Goal: Transaction & Acquisition: Purchase product/service

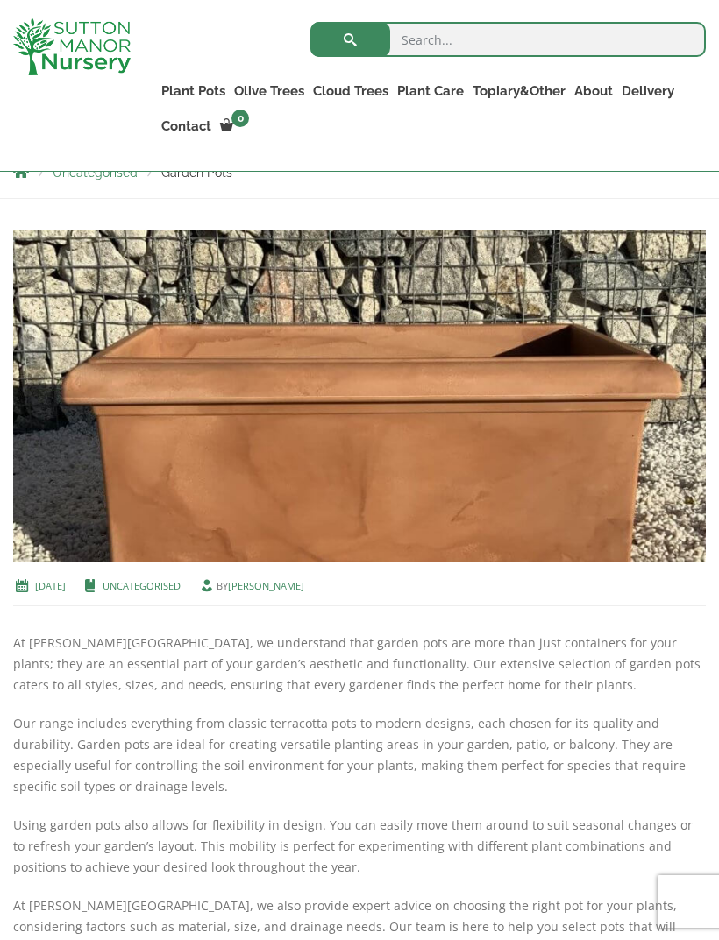
scroll to position [369, 0]
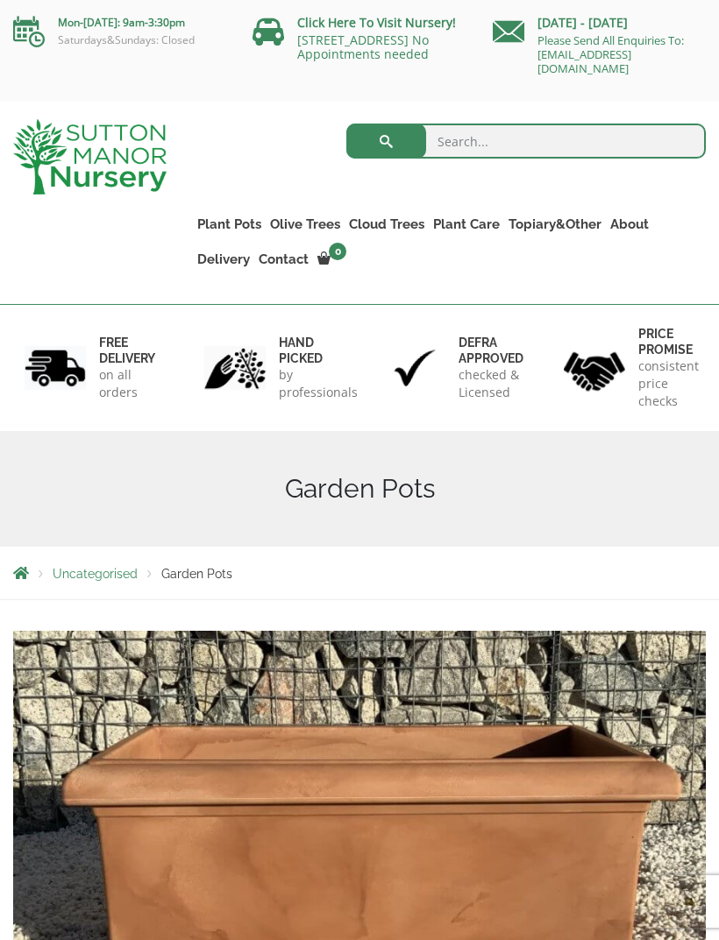
click at [91, 150] on img at bounding box center [89, 156] width 153 height 75
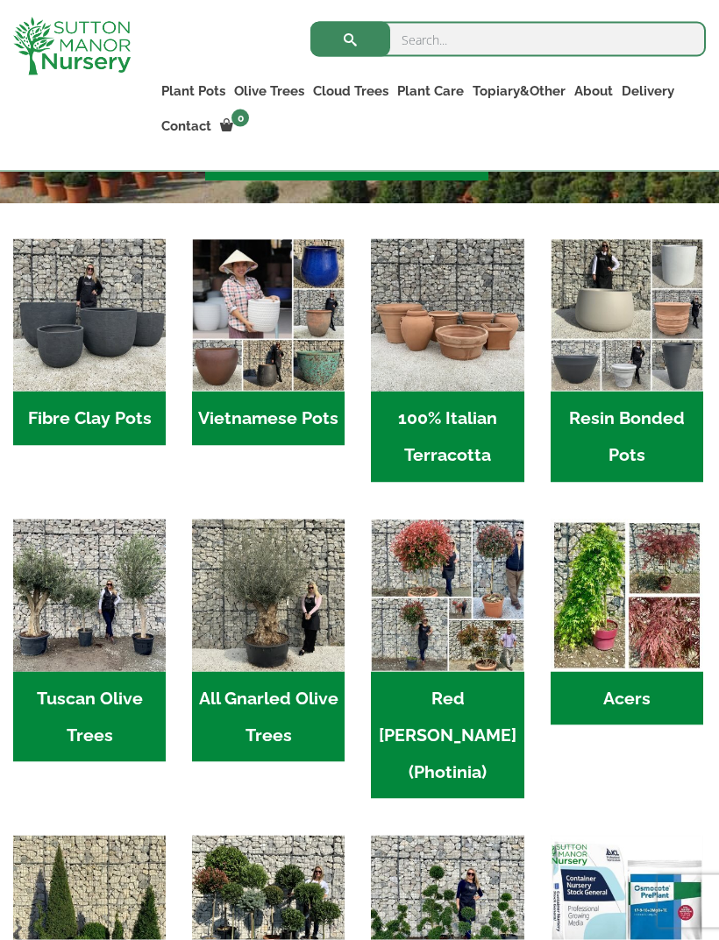
scroll to position [462, 0]
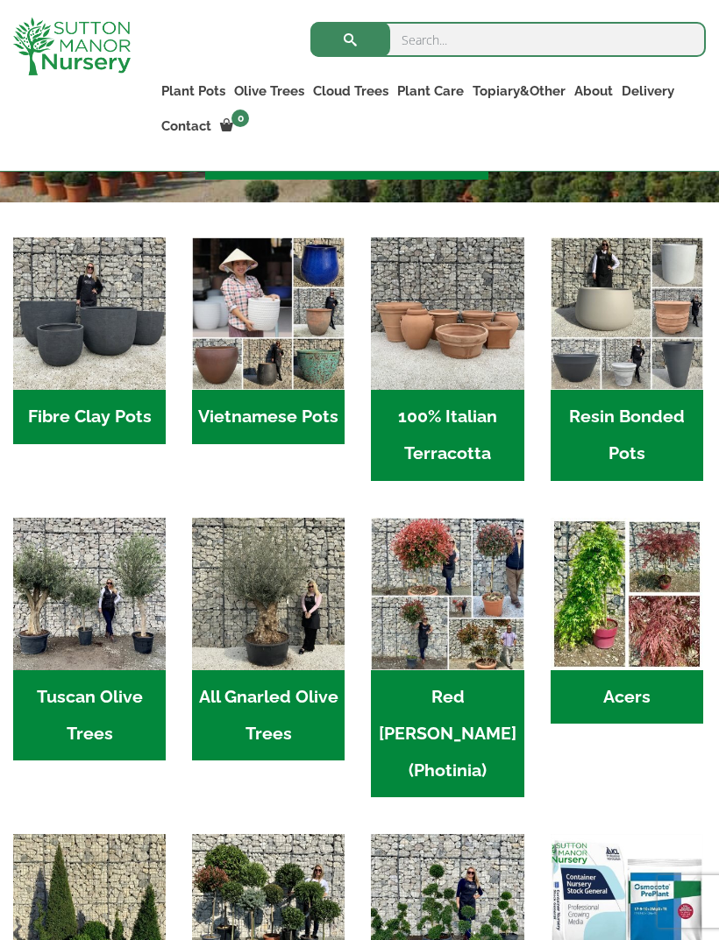
click at [492, 439] on h2 "100% Italian Terracotta (26)" at bounding box center [447, 435] width 152 height 91
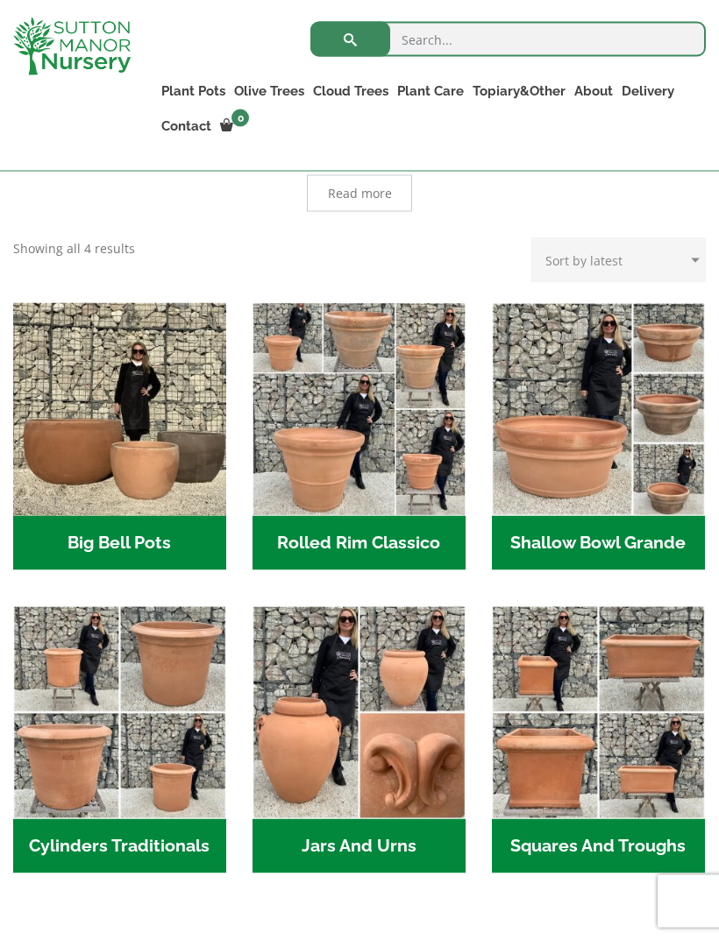
scroll to position [475, 0]
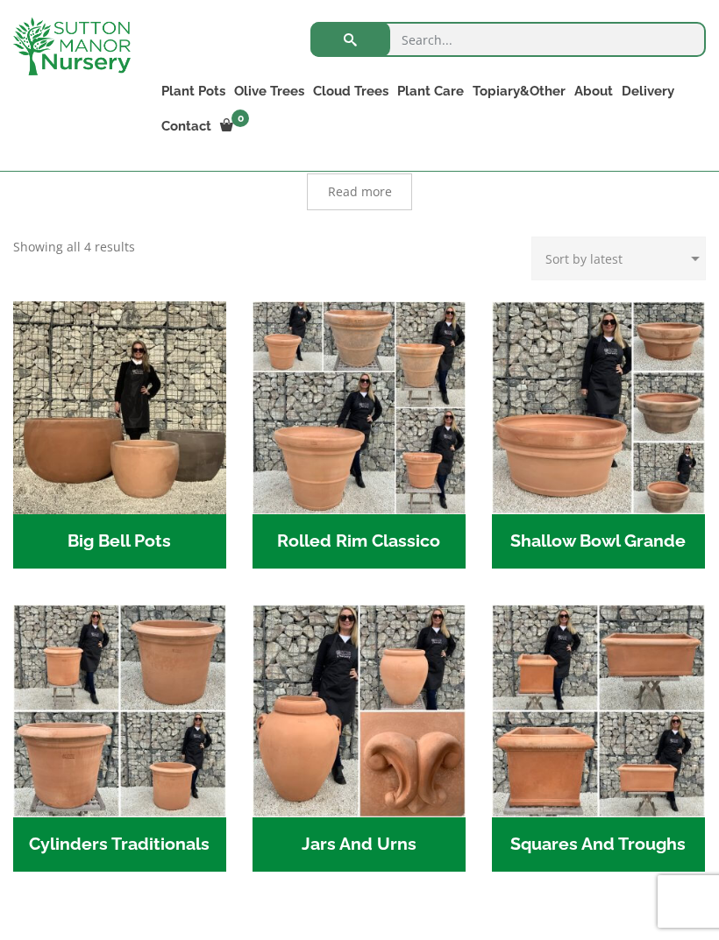
click at [676, 412] on img "Visit product category Shallow Bowl Grande" at bounding box center [598, 407] width 213 height 213
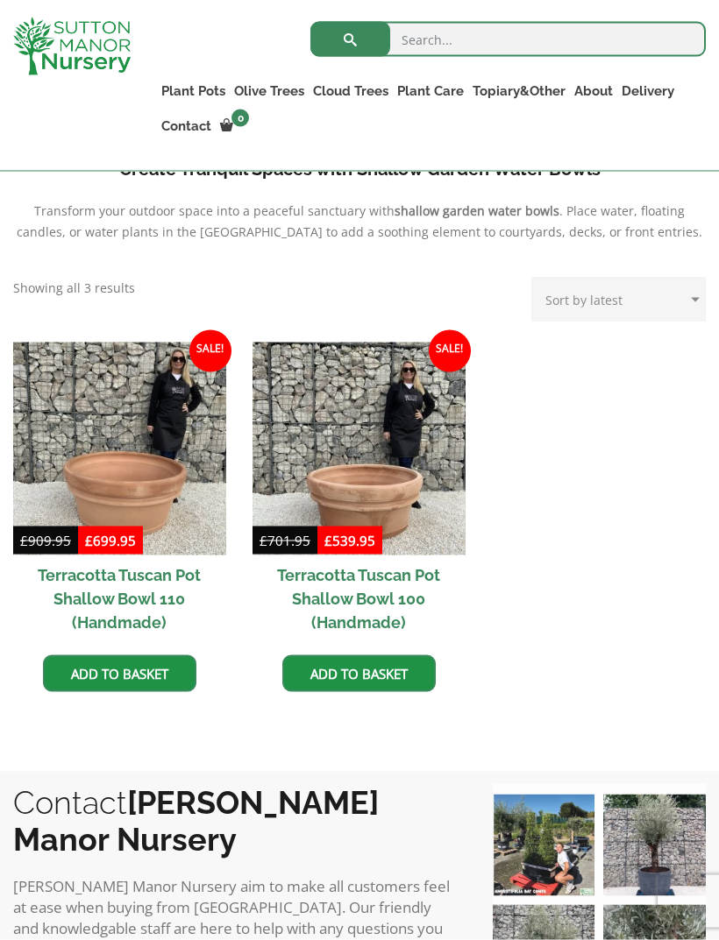
scroll to position [689, 0]
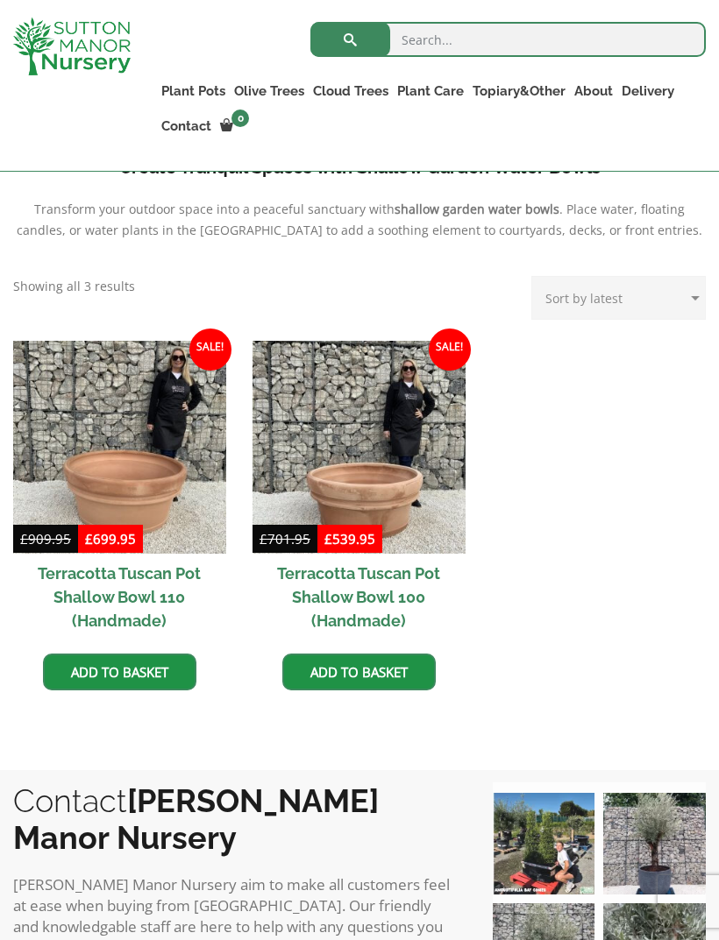
click at [131, 586] on h2 "Terracotta Tuscan Pot Shallow Bowl 110 (Handmade)" at bounding box center [119, 597] width 213 height 87
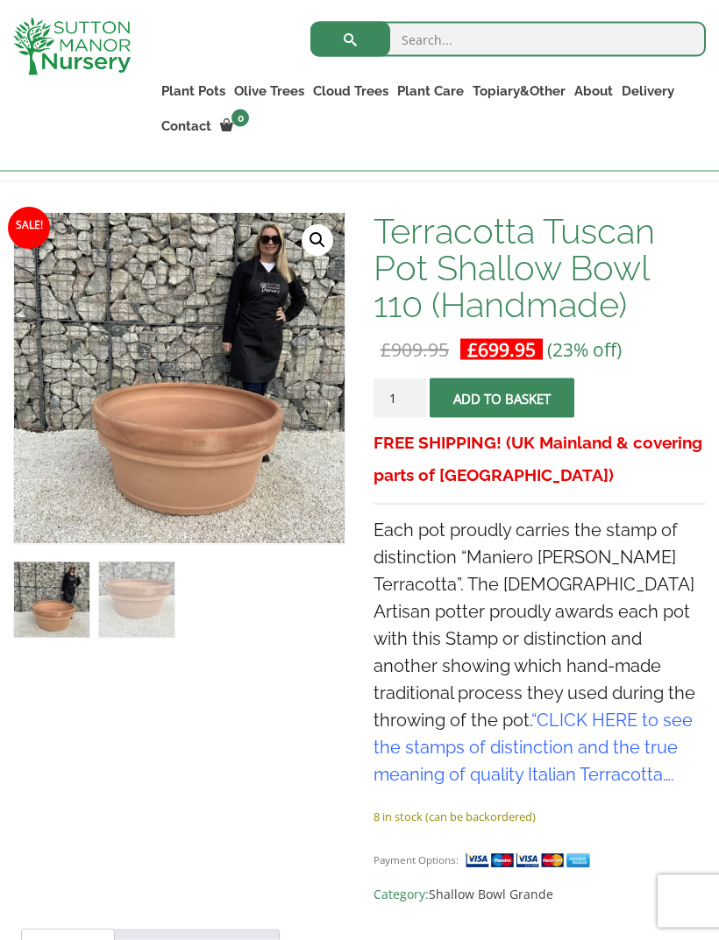
scroll to position [273, 0]
click at [84, 479] on img at bounding box center [402, 601] width 776 height 776
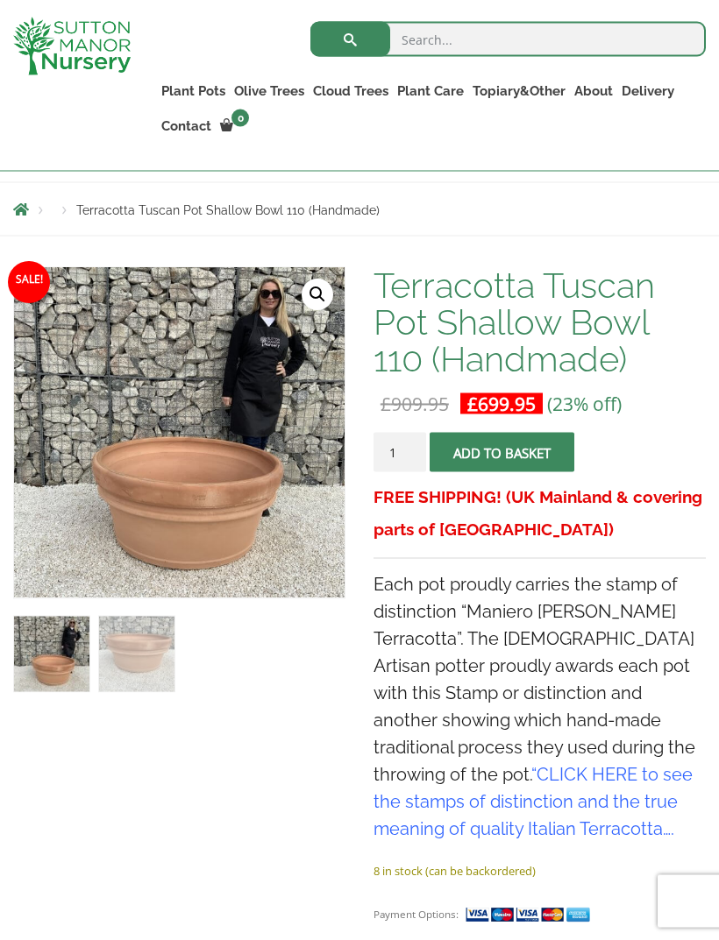
scroll to position [218, 0]
click at [133, 481] on img at bounding box center [402, 655] width 776 height 776
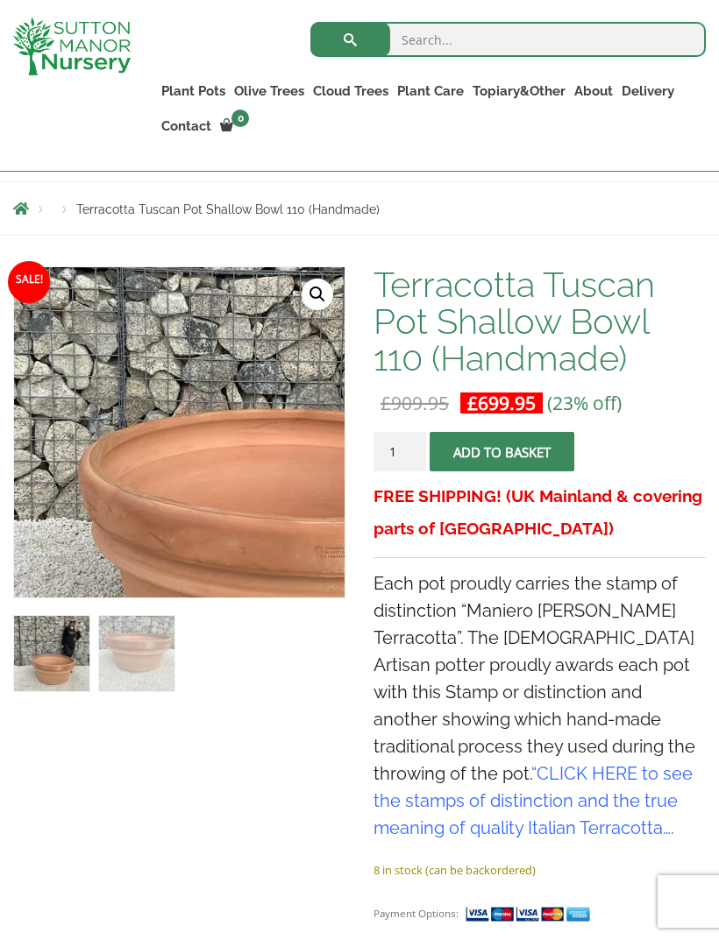
click at [102, 457] on img at bounding box center [284, 399] width 776 height 776
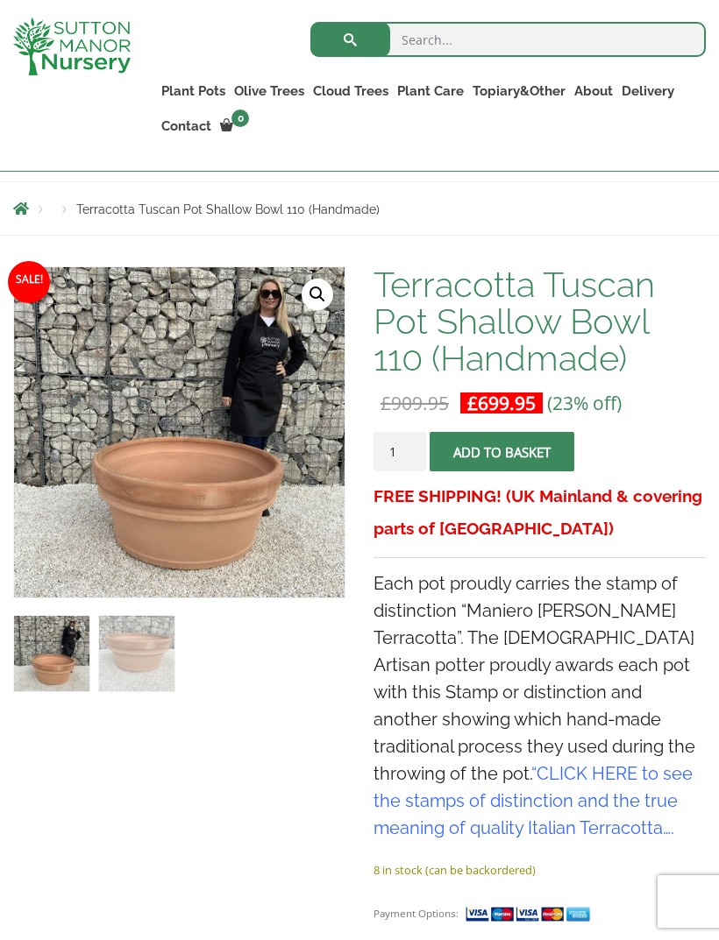
click at [104, 479] on img at bounding box center [284, 399] width 776 height 776
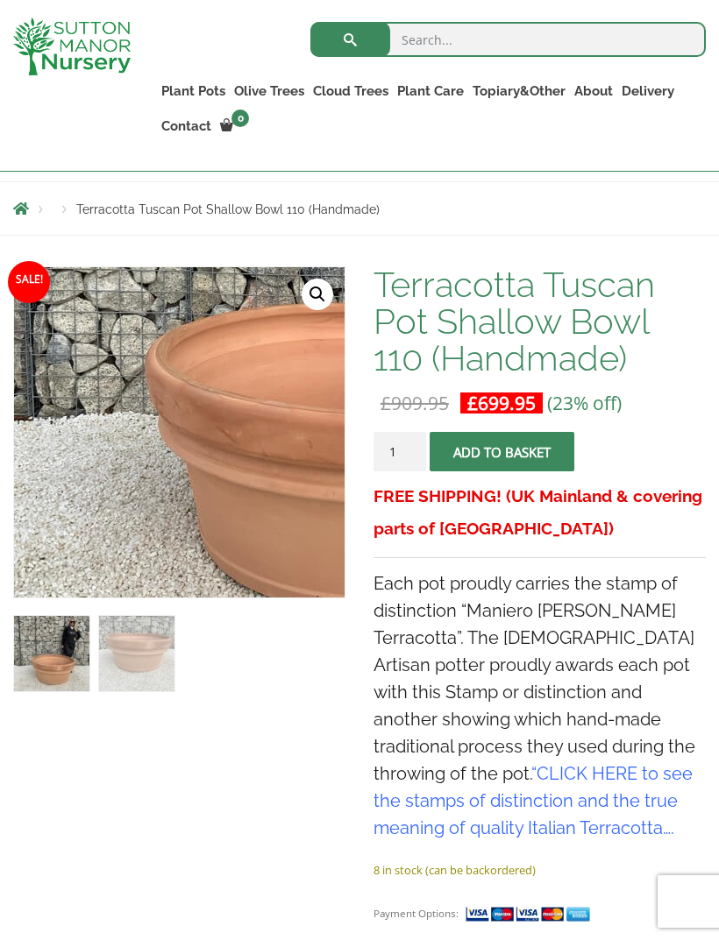
click at [53, 536] on img at bounding box center [350, 292] width 776 height 776
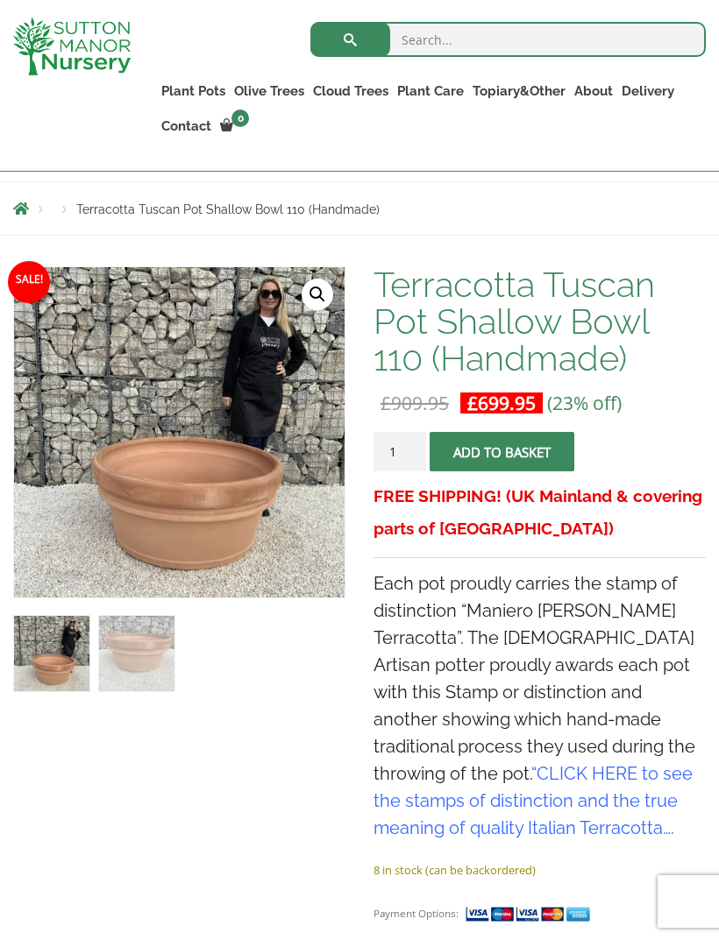
click at [37, 279] on span "Sale!" at bounding box center [29, 282] width 42 height 42
click at [309, 293] on link "🔍" at bounding box center [317, 295] width 32 height 32
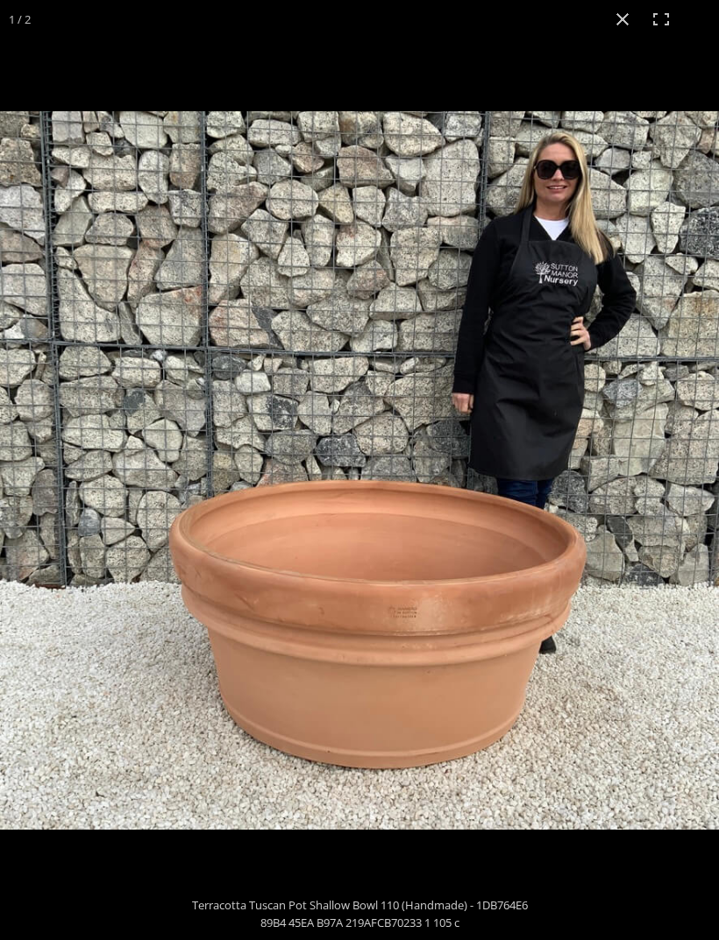
click at [624, 24] on button "Close (Esc)" at bounding box center [622, 19] width 39 height 39
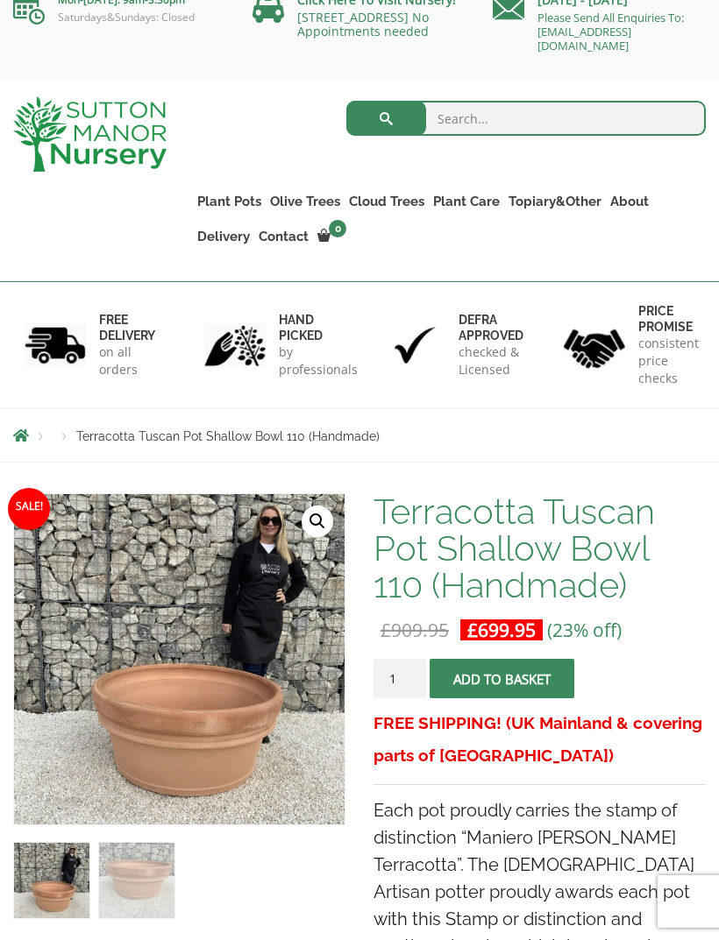
scroll to position [0, 0]
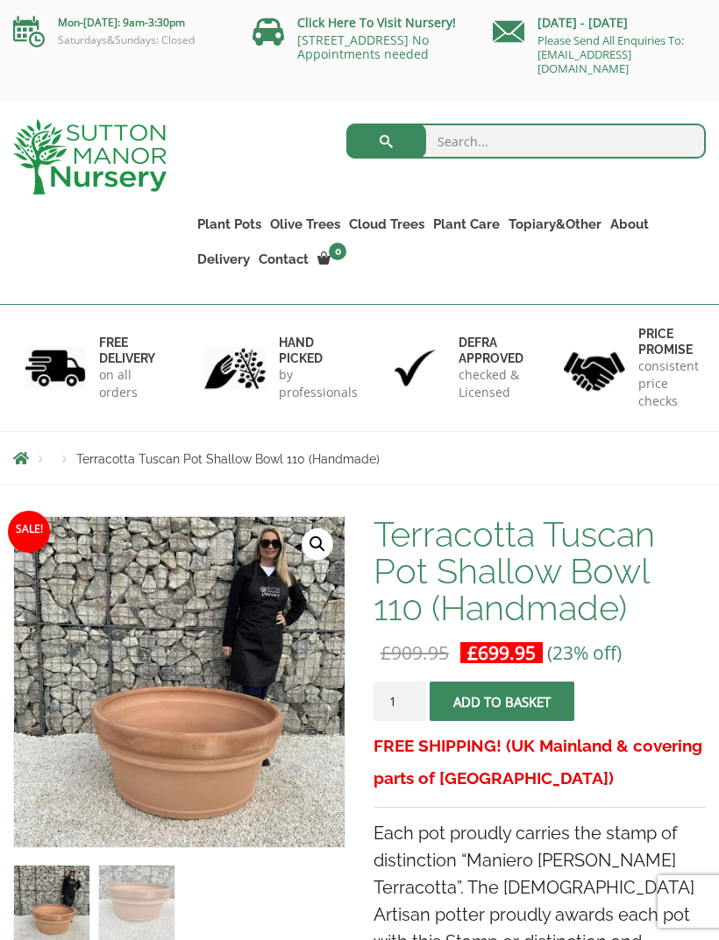
click at [0, 0] on link "Multi Stem Olives (Arcadia Range)" at bounding box center [0, 0] width 0 height 0
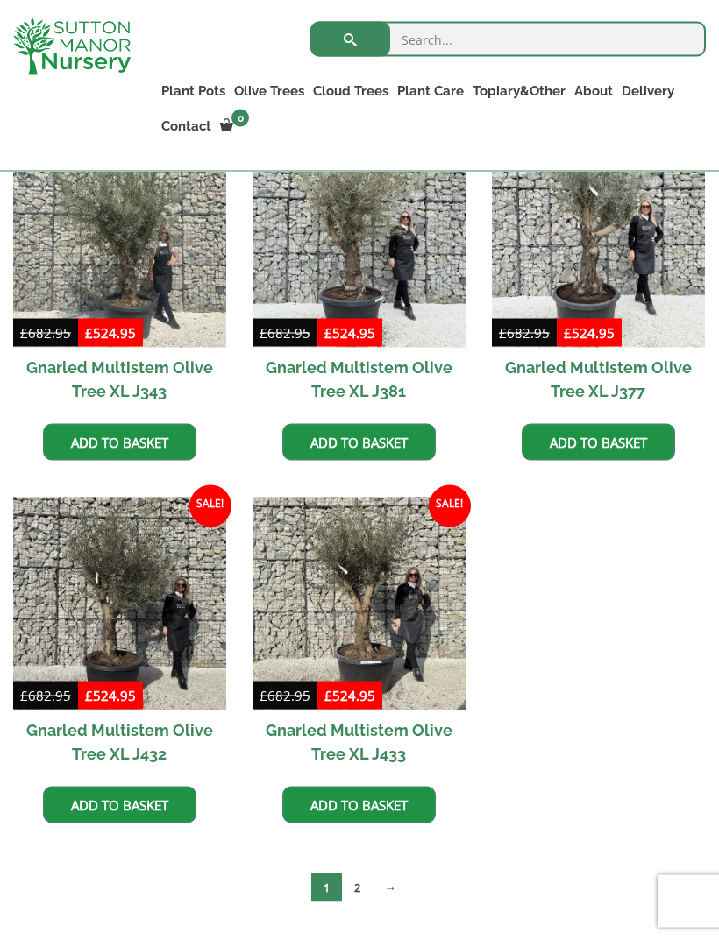
scroll to position [1952, 0]
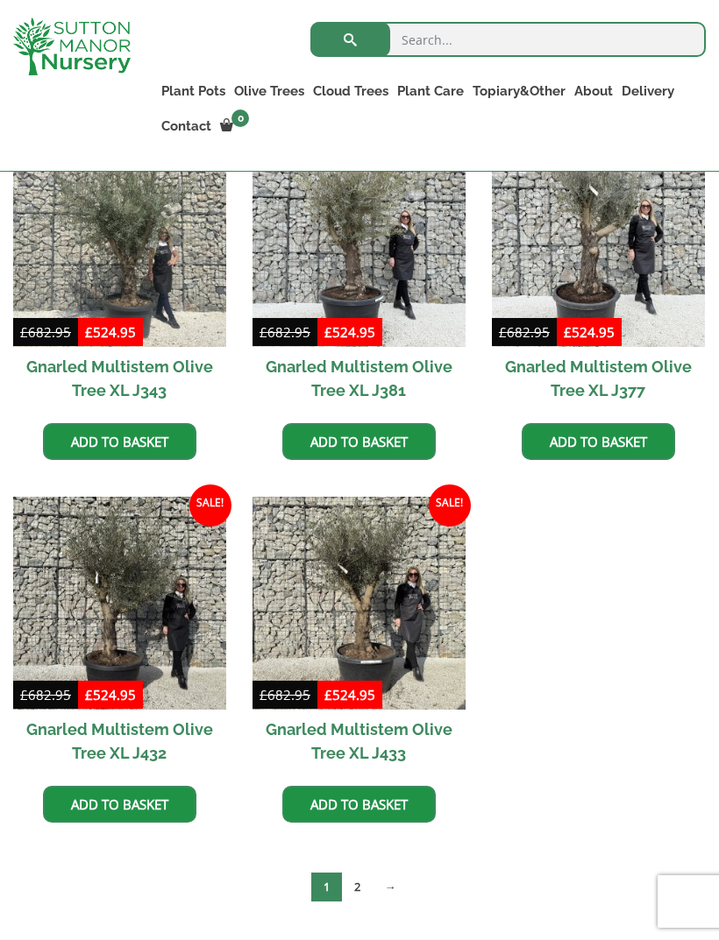
click at [357, 873] on link "2" at bounding box center [357, 887] width 31 height 29
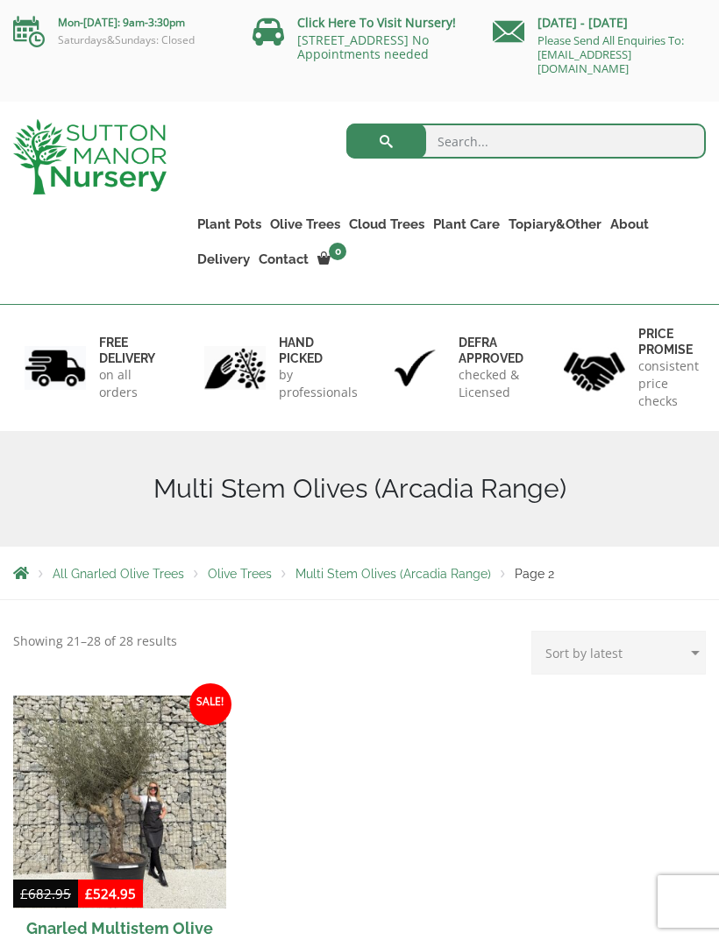
click at [0, 0] on link "Plateau Olive Trees (Mesa Range)" at bounding box center [0, 0] width 0 height 0
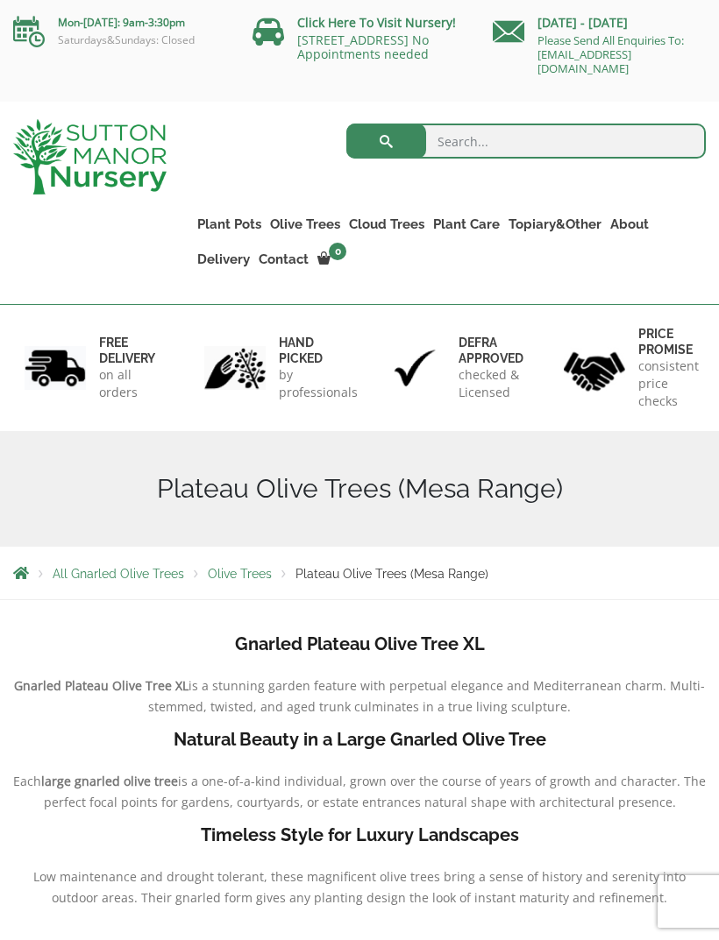
click at [0, 0] on link "Gnarled Olive Trees (Grande Range)" at bounding box center [0, 0] width 0 height 0
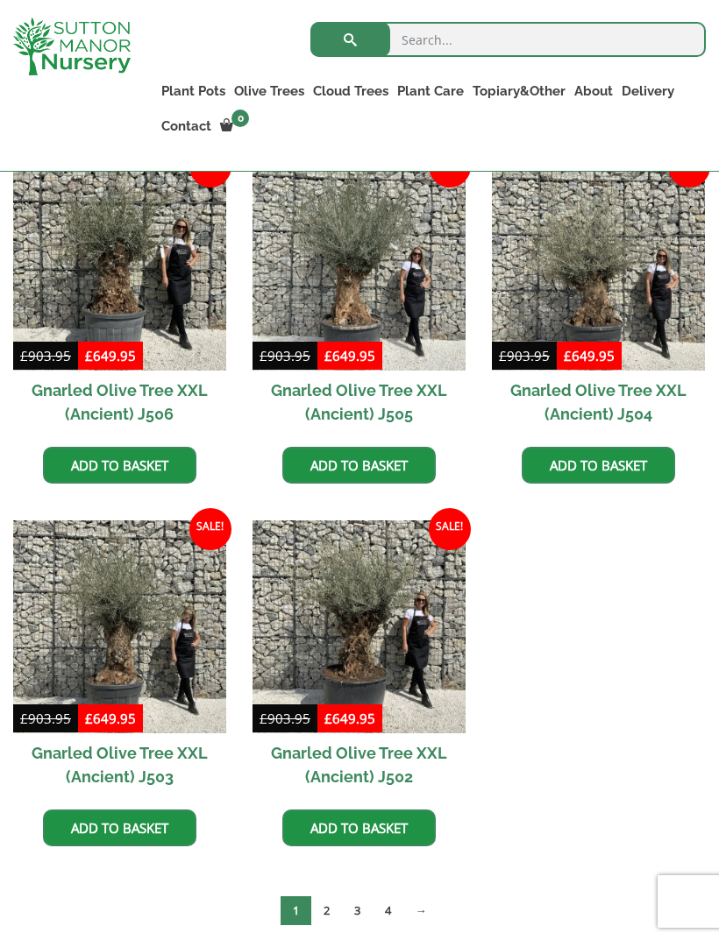
scroll to position [2001, 0]
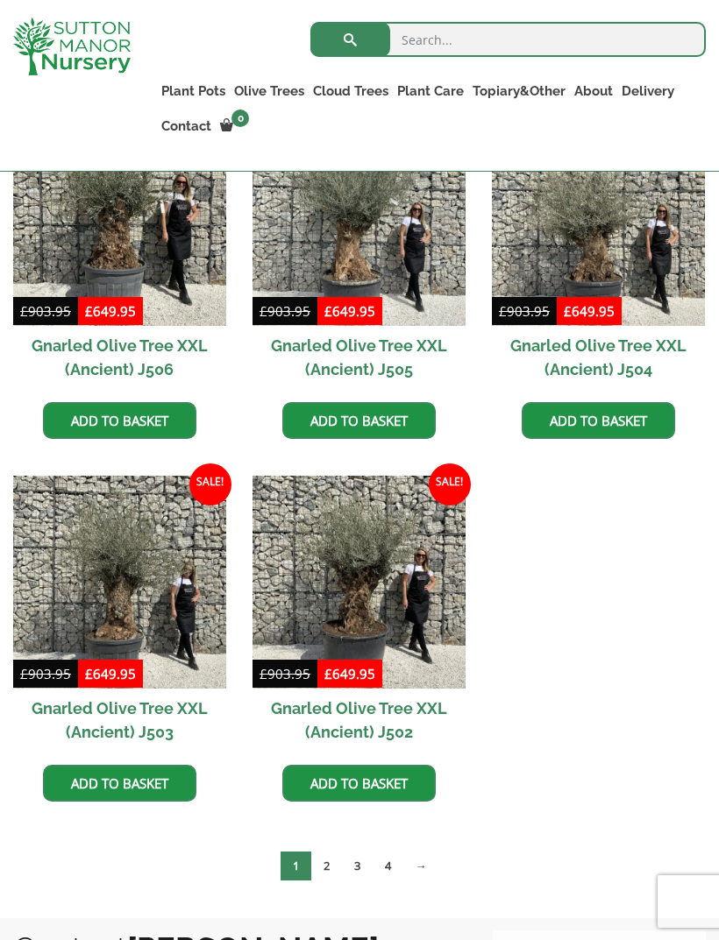
click at [333, 863] on link "2" at bounding box center [326, 866] width 31 height 29
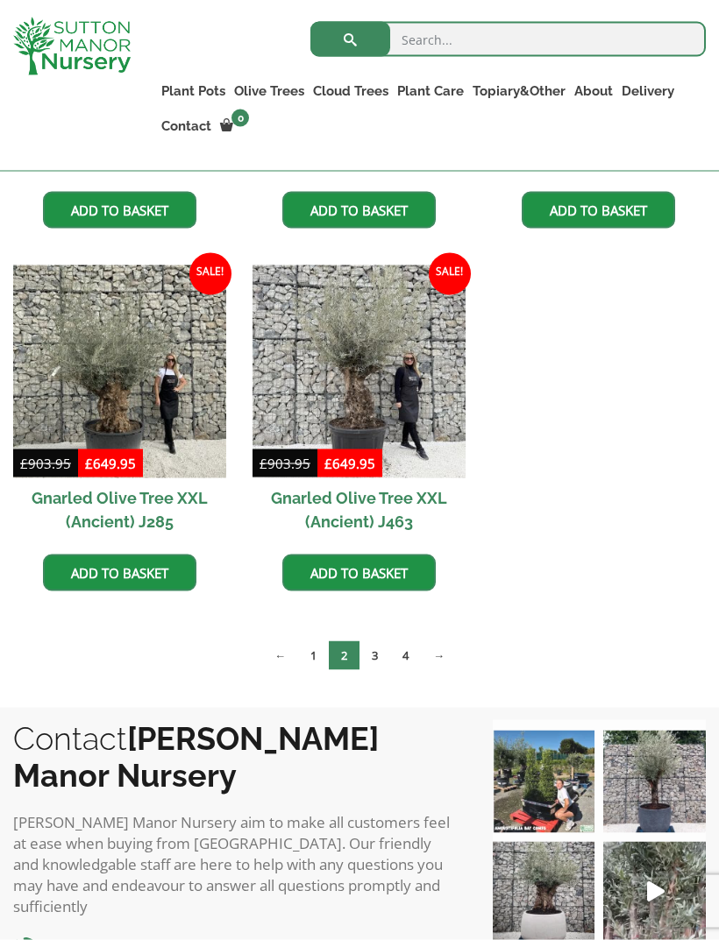
scroll to position [1850, 0]
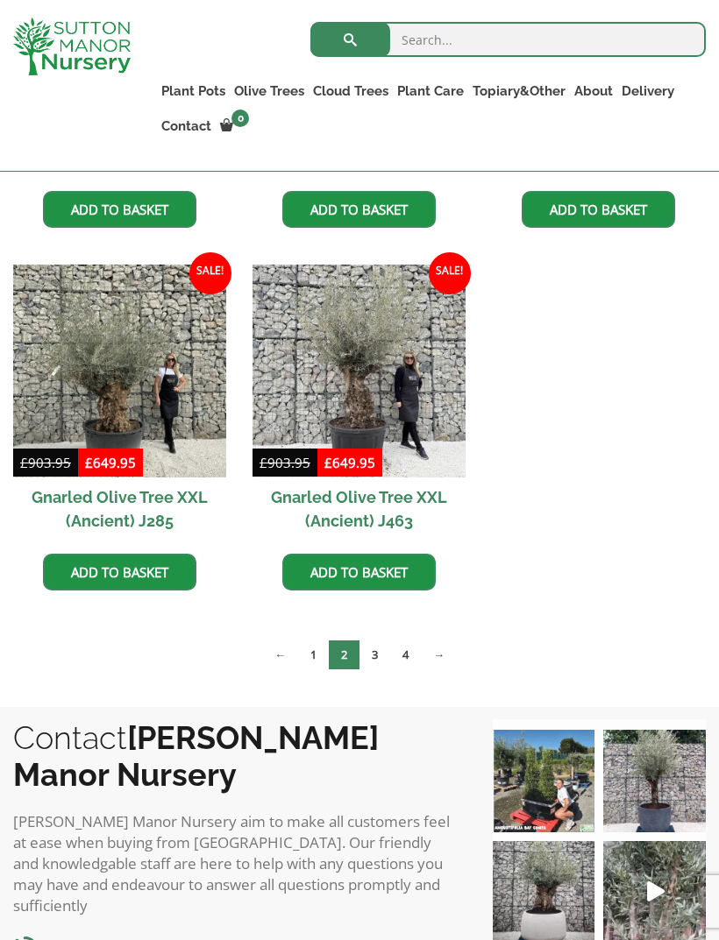
click at [382, 656] on link "3" at bounding box center [374, 655] width 31 height 29
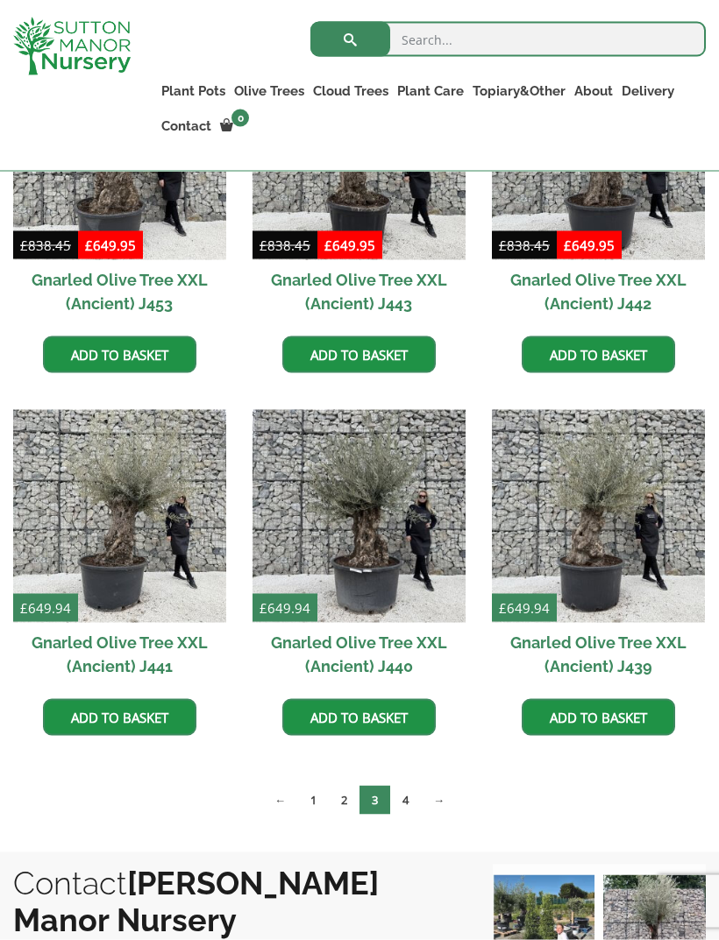
scroll to position [1711, 0]
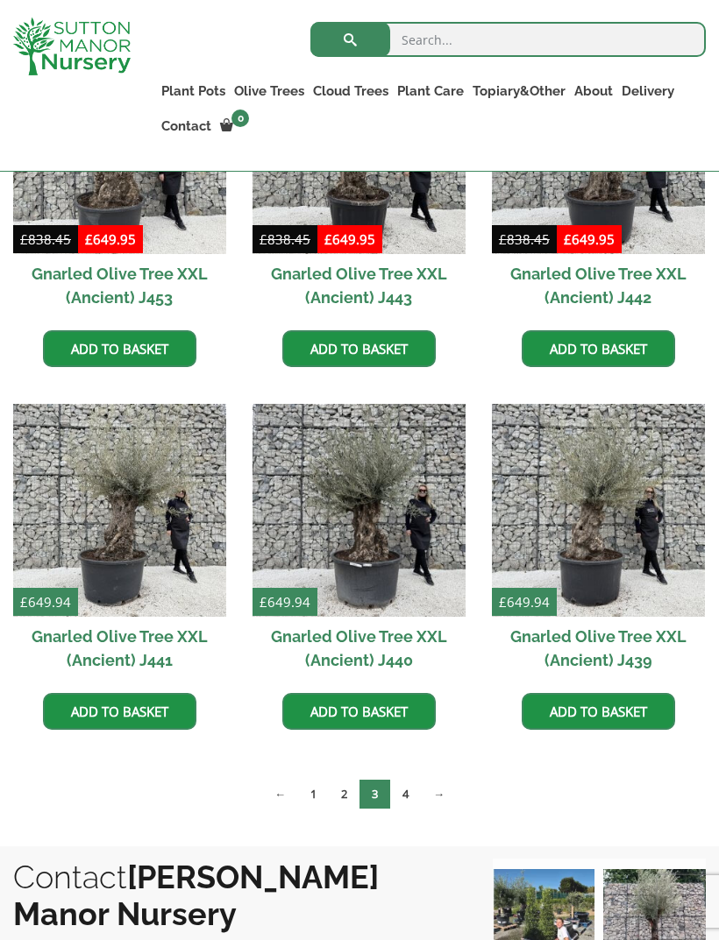
click at [410, 786] on link "4" at bounding box center [405, 794] width 31 height 29
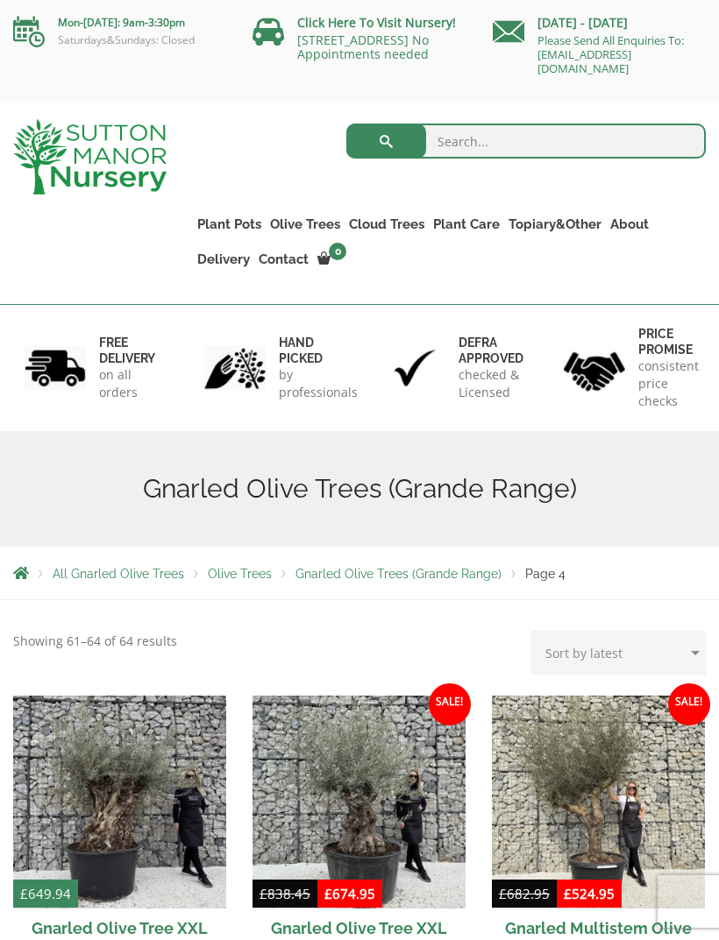
click at [0, 0] on link "Gnarled Olive Trees (Bella Range)" at bounding box center [0, 0] width 0 height 0
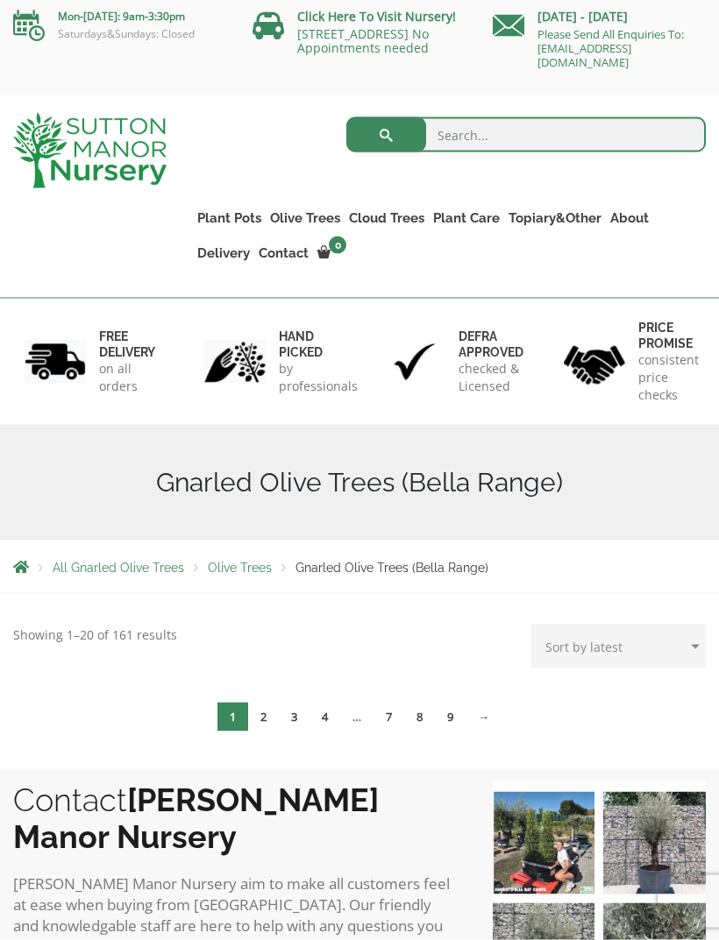
scroll to position [7, 0]
click at [270, 710] on link "2" at bounding box center [263, 716] width 31 height 29
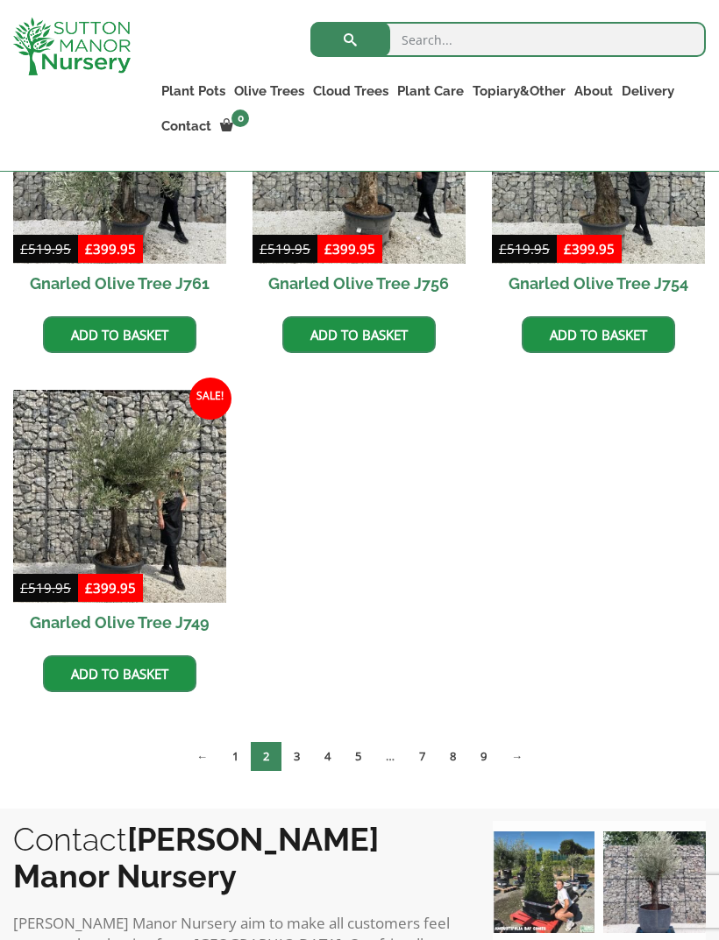
scroll to position [624, 0]
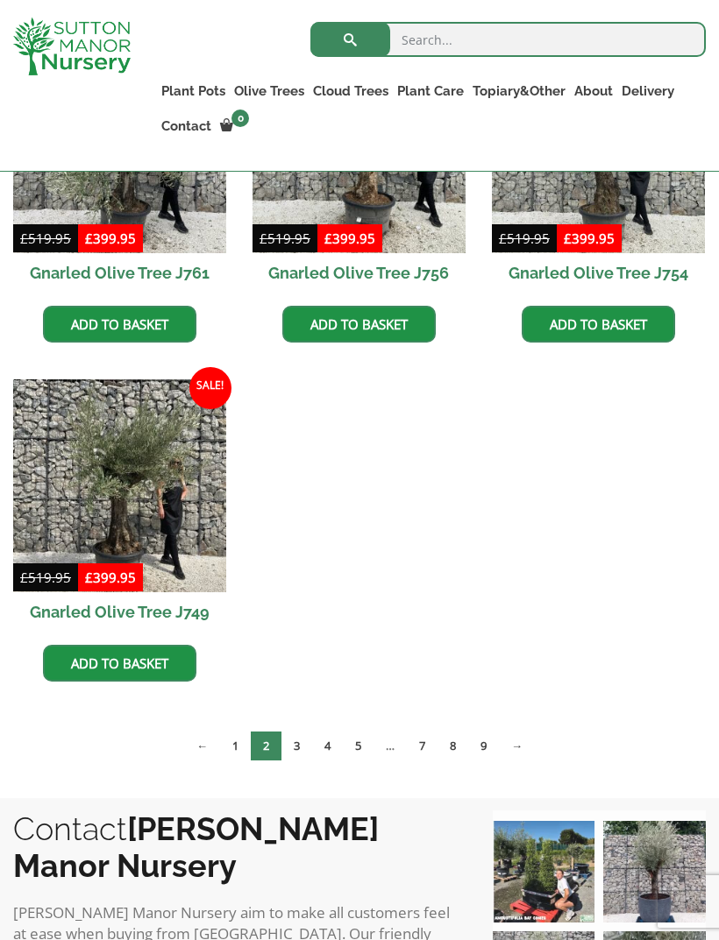
click at [528, 736] on link "→" at bounding box center [517, 746] width 36 height 29
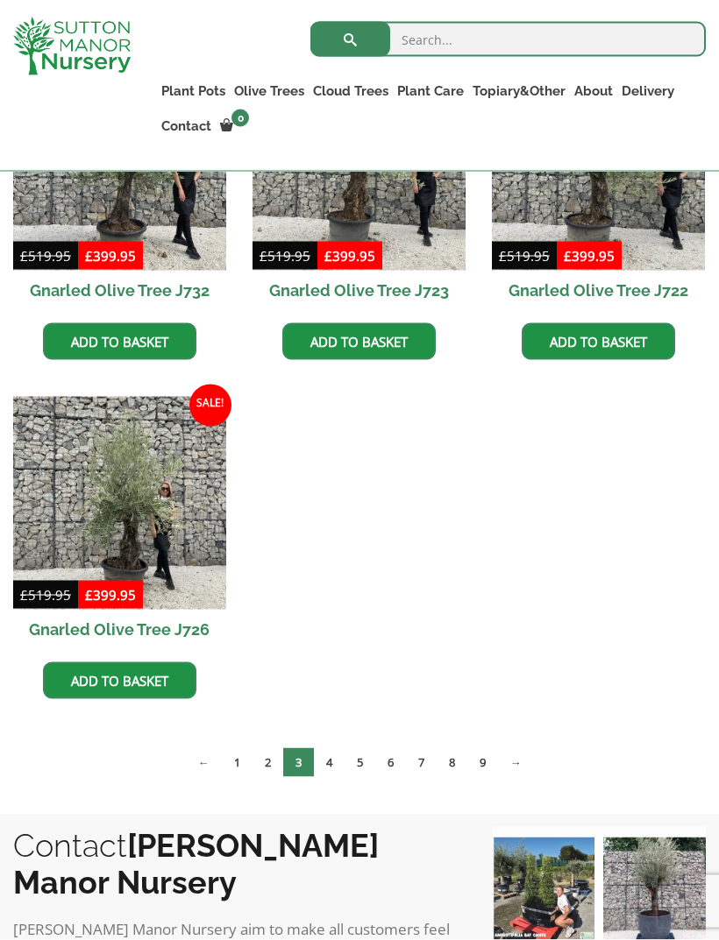
scroll to position [1053, 0]
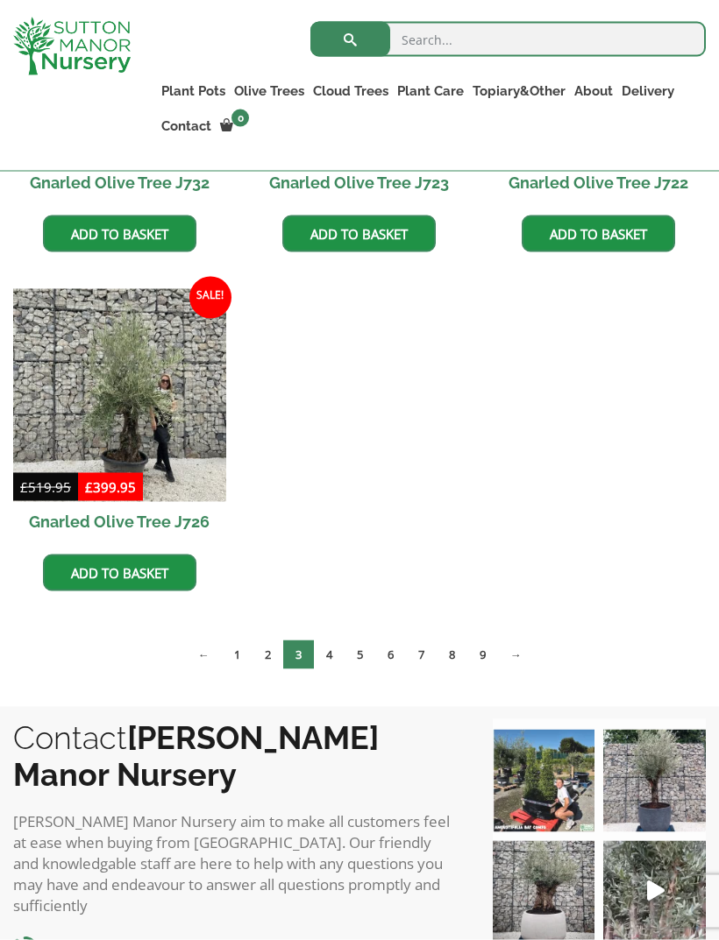
click at [523, 649] on link "→" at bounding box center [516, 655] width 36 height 29
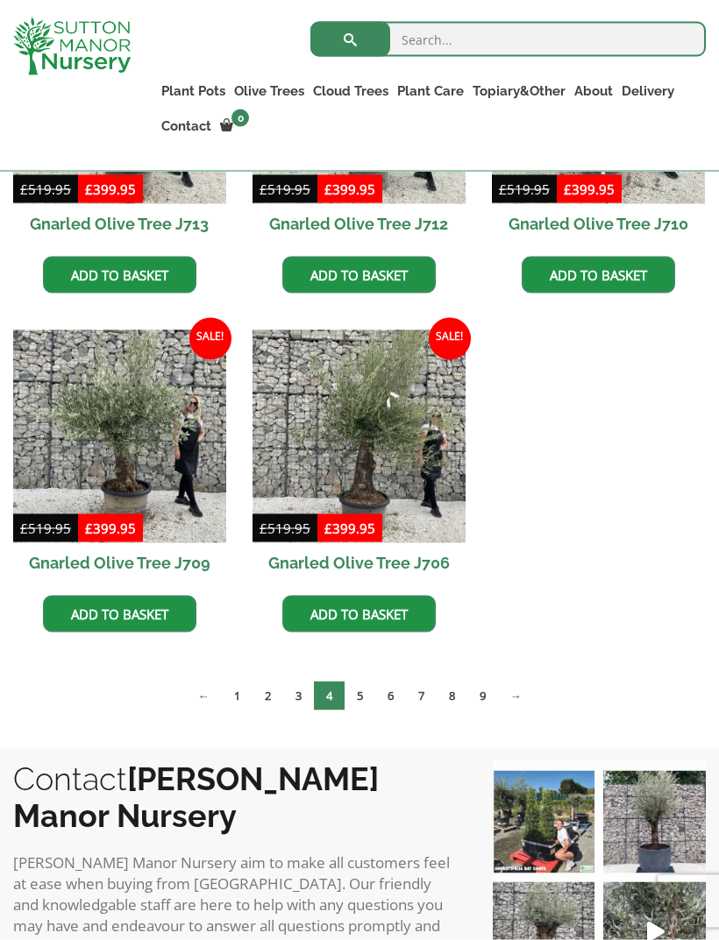
scroll to position [1018, 0]
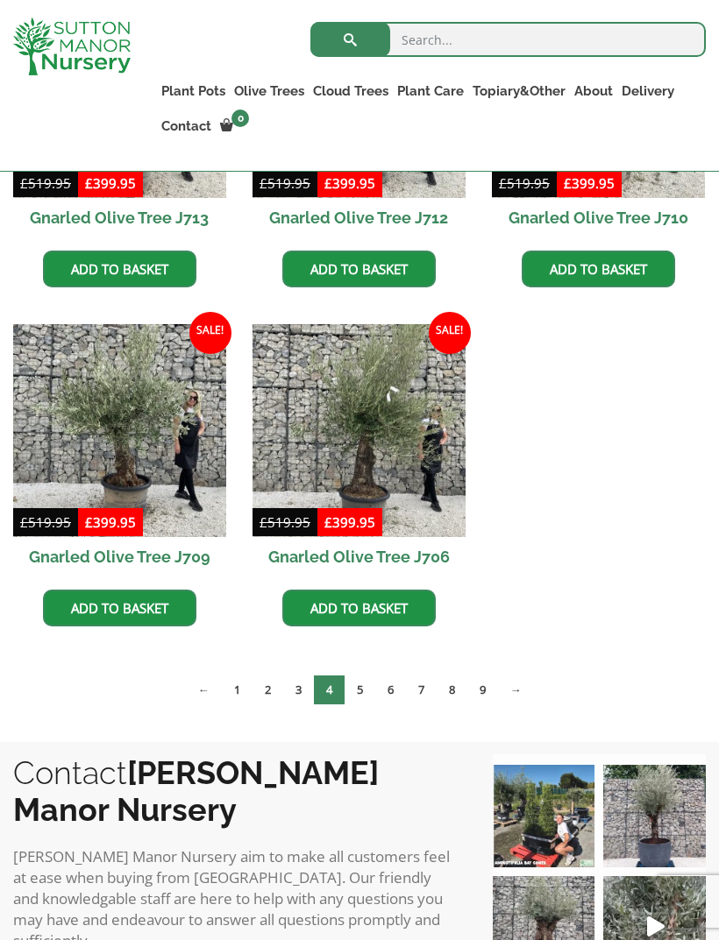
click at [523, 684] on link "→" at bounding box center [516, 690] width 36 height 29
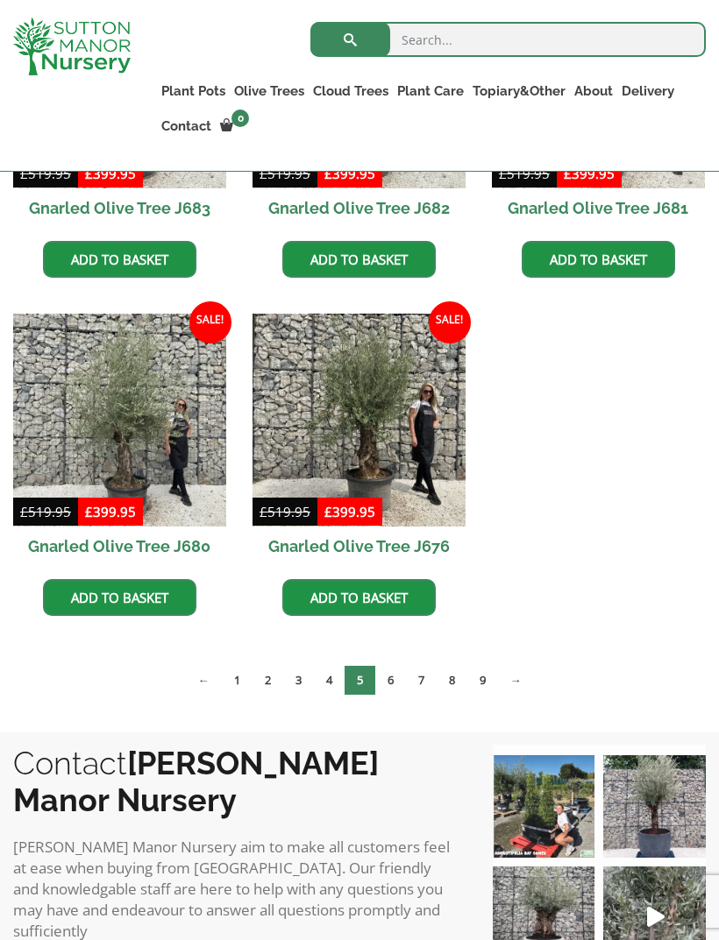
scroll to position [1385, 0]
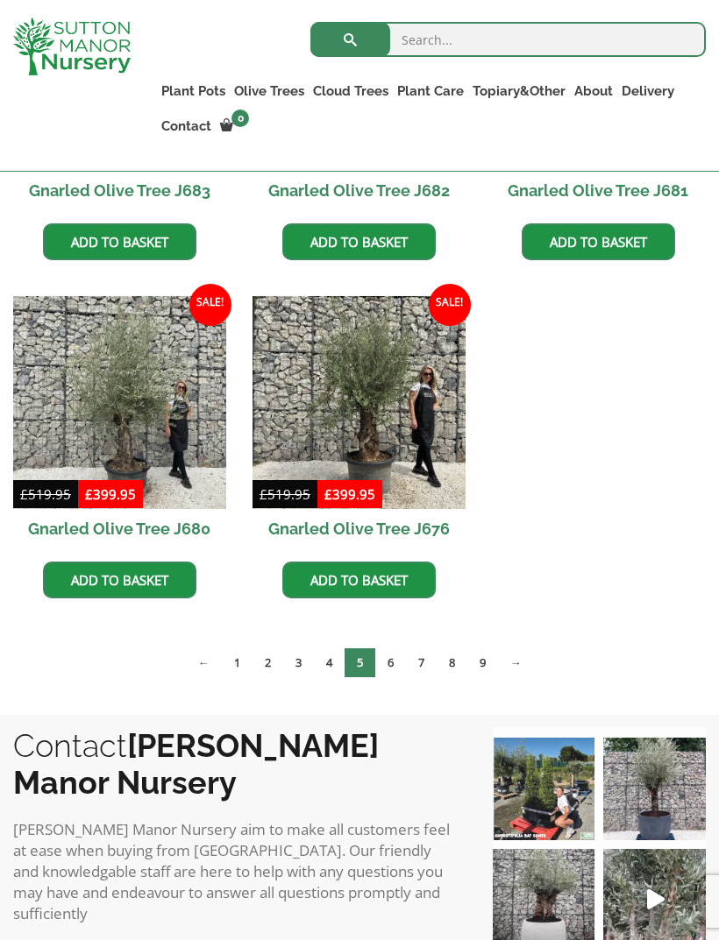
click at [526, 656] on link "→" at bounding box center [516, 662] width 36 height 29
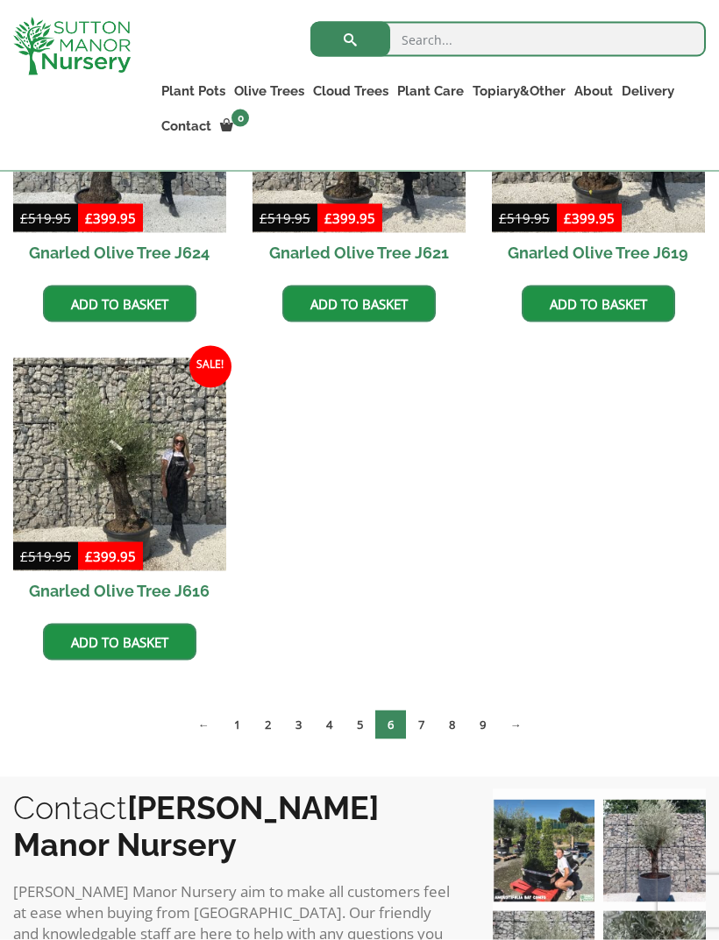
scroll to position [1343, 0]
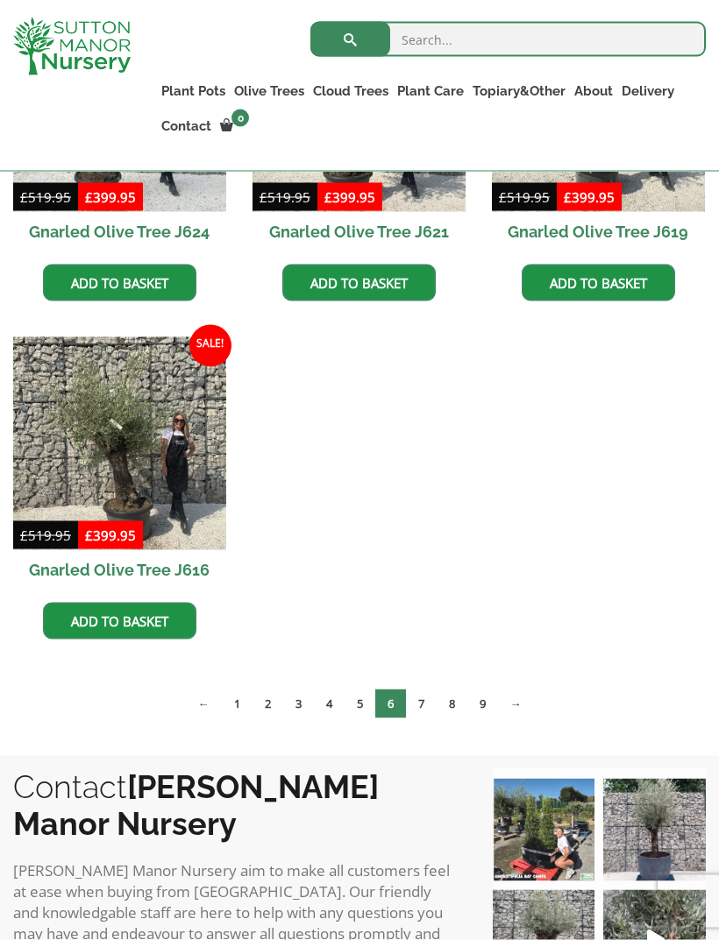
click at [525, 696] on link "→" at bounding box center [516, 704] width 36 height 29
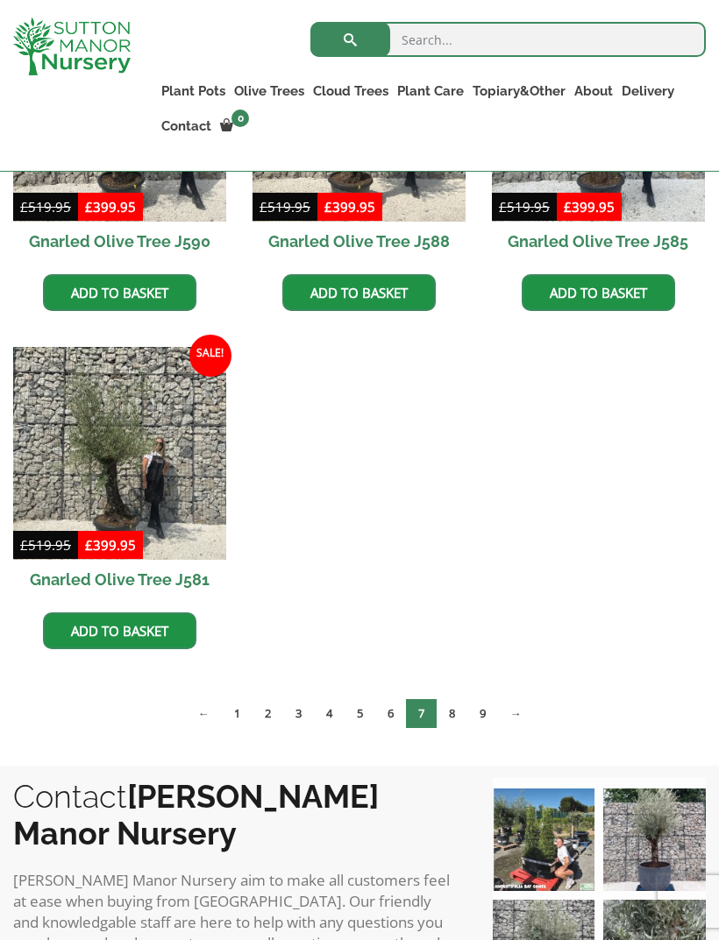
scroll to position [1337, 0]
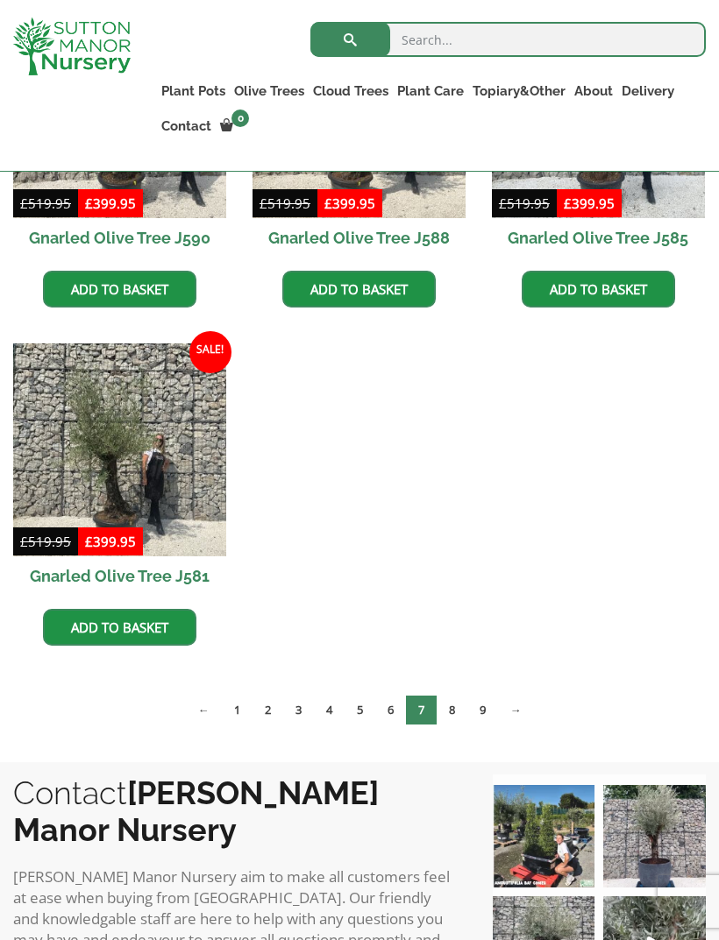
click at [531, 703] on link "→" at bounding box center [516, 710] width 36 height 29
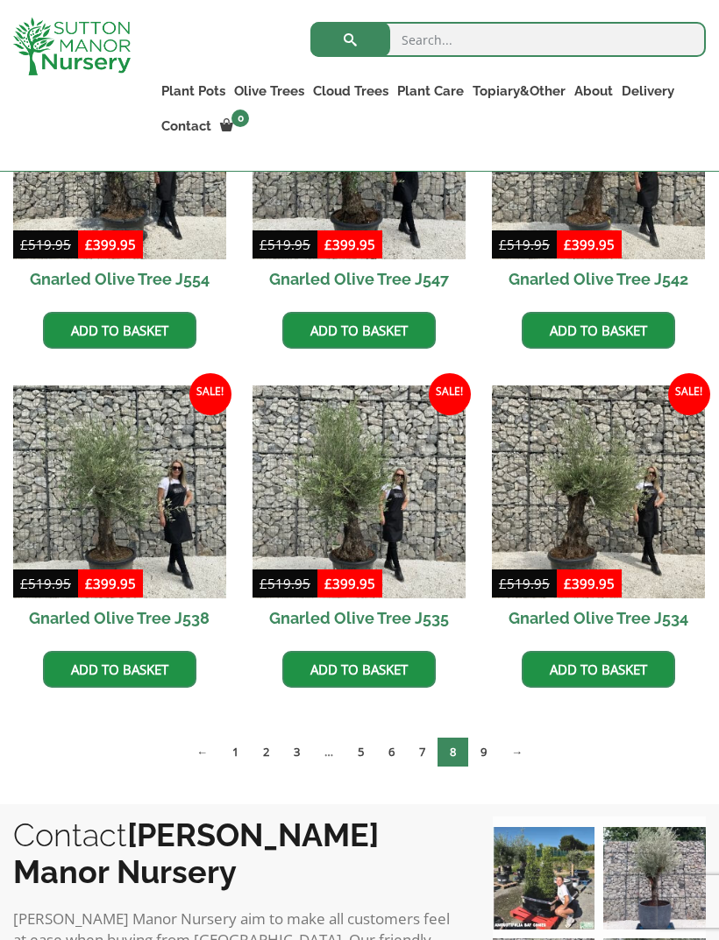
scroll to position [1634, 0]
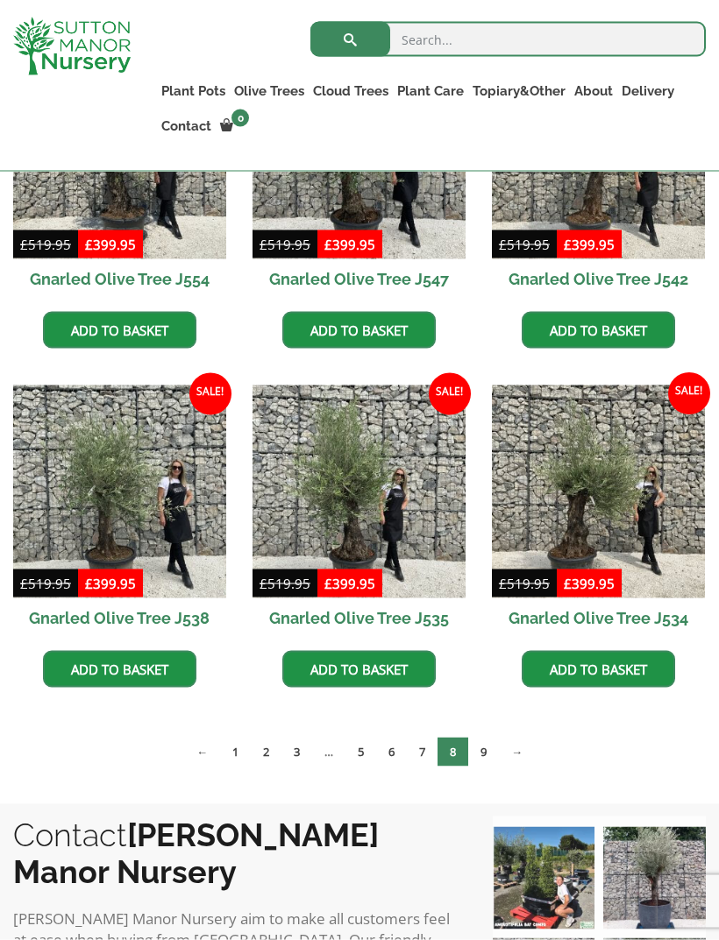
click at [528, 743] on link "→" at bounding box center [517, 752] width 36 height 29
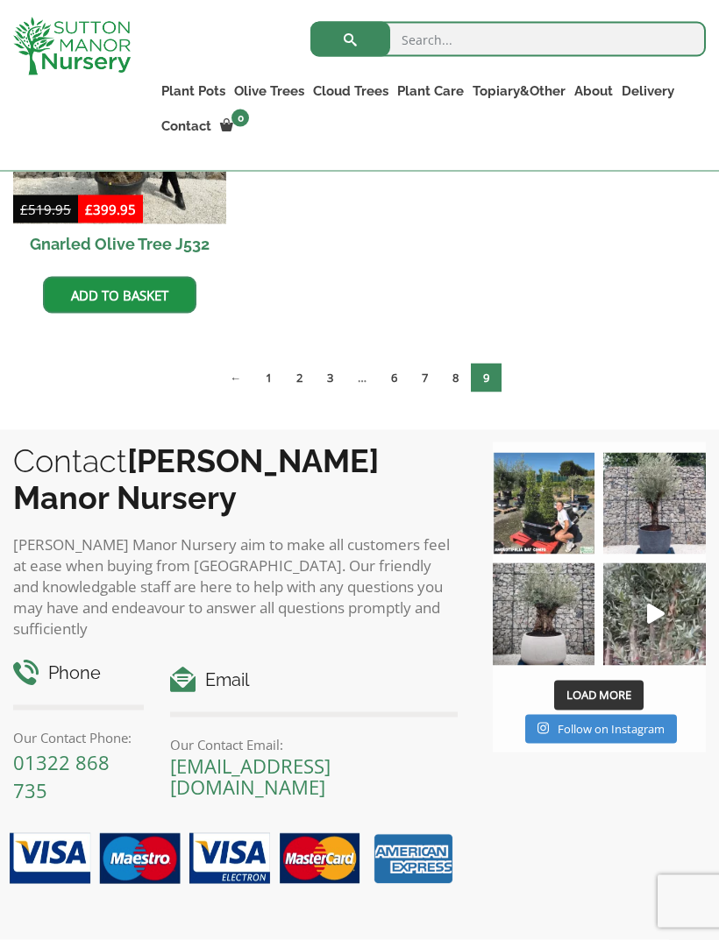
scroll to position [654, 0]
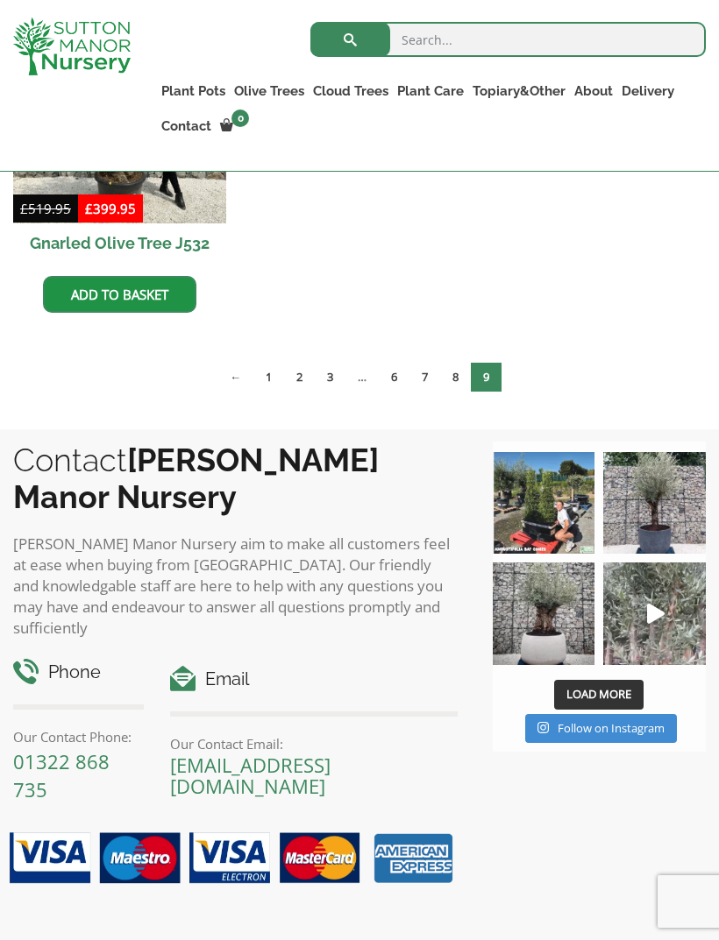
click at [654, 601] on img at bounding box center [654, 614] width 103 height 103
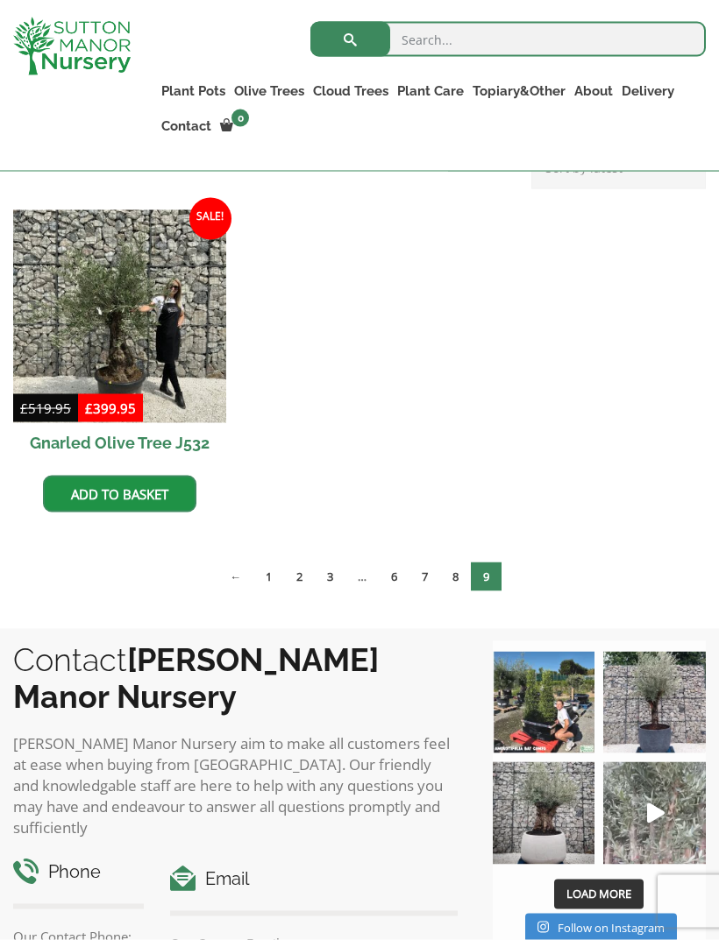
scroll to position [455, 0]
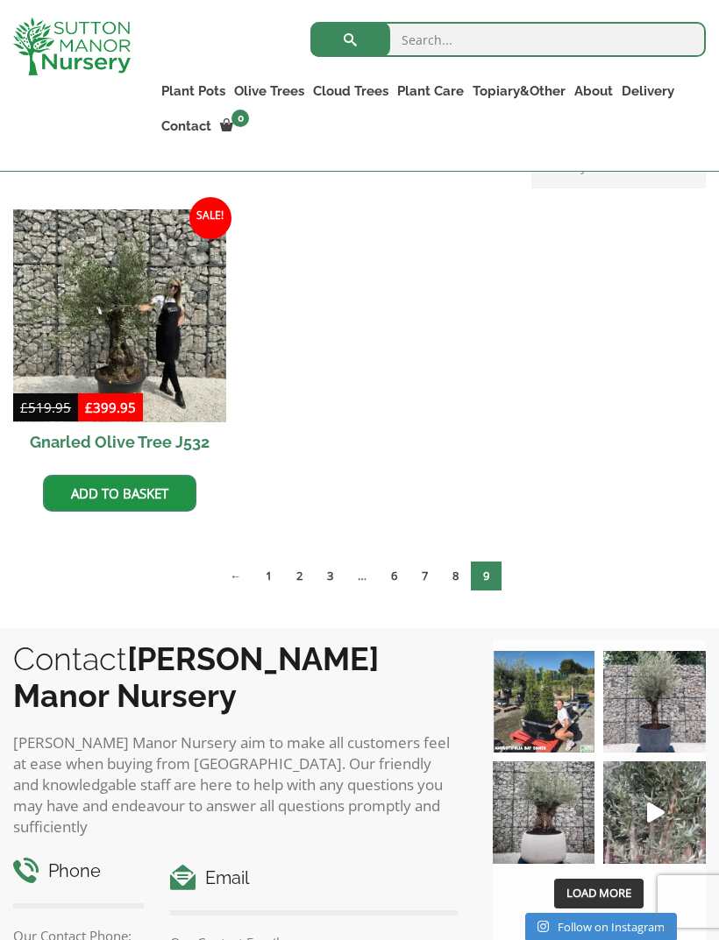
click at [709, 345] on div "All Gnarled Olive Trees Gnarled Patio Pot Olives Gnarled Low Bowl Multi Stems M…" at bounding box center [359, 370] width 719 height 479
click at [0, 0] on link "Ilex Crenata Cloud Trees" at bounding box center [0, 0] width 0 height 0
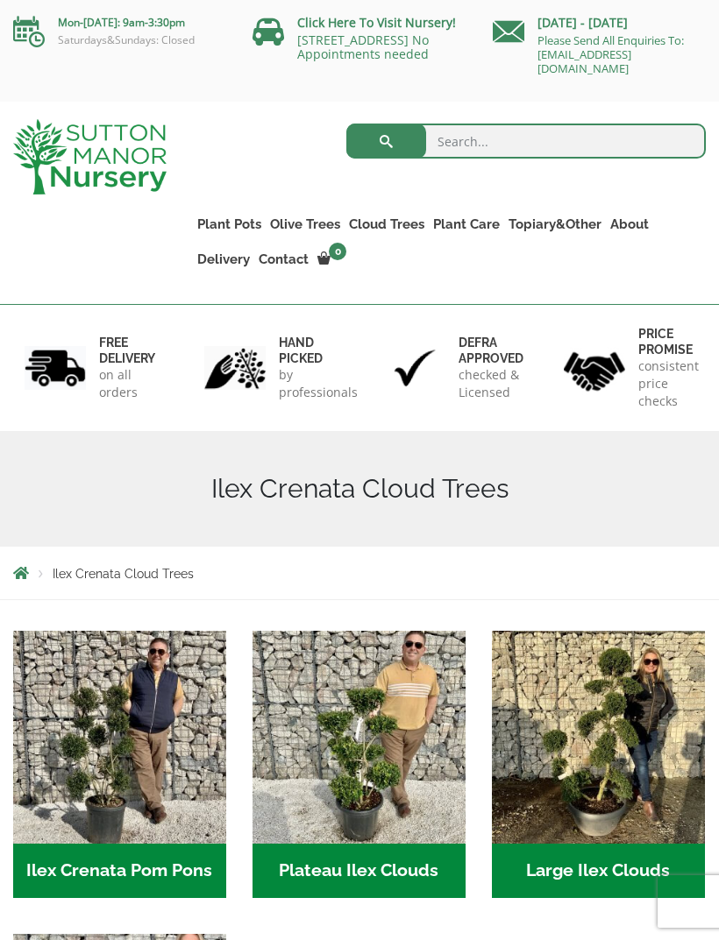
click at [0, 0] on link "Potting Service" at bounding box center [0, 0] width 0 height 0
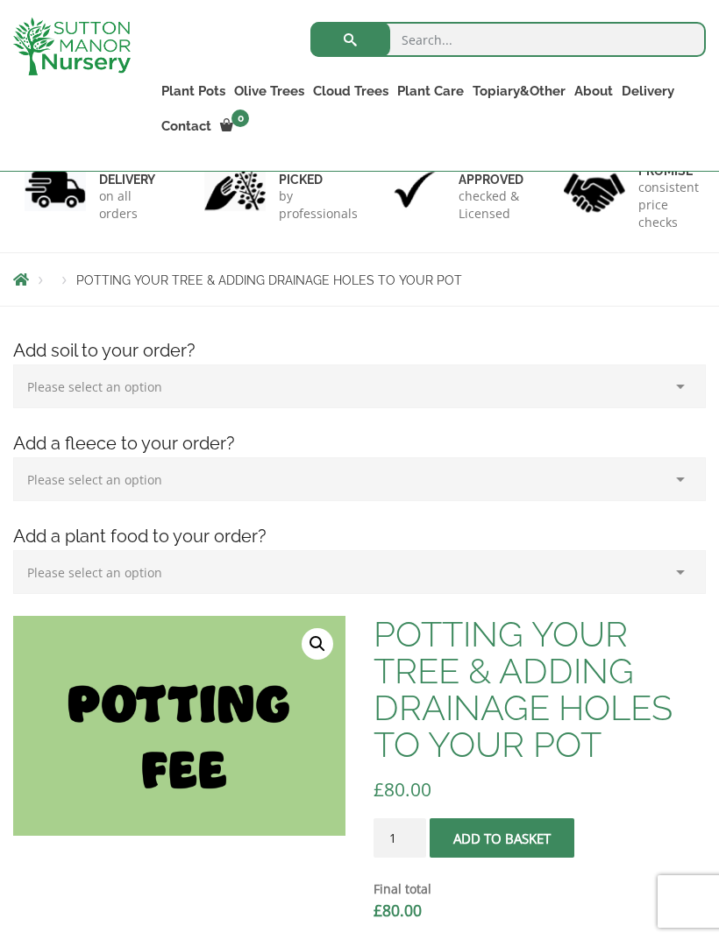
scroll to position [146, 0]
click at [85, 47] on img at bounding box center [71, 47] width 117 height 58
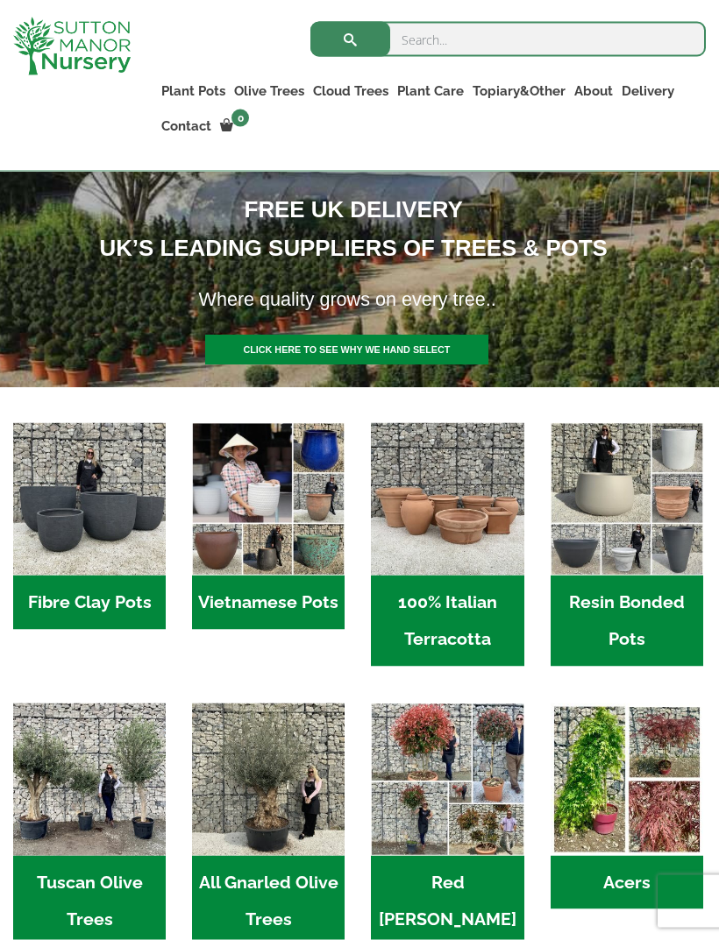
scroll to position [278, 0]
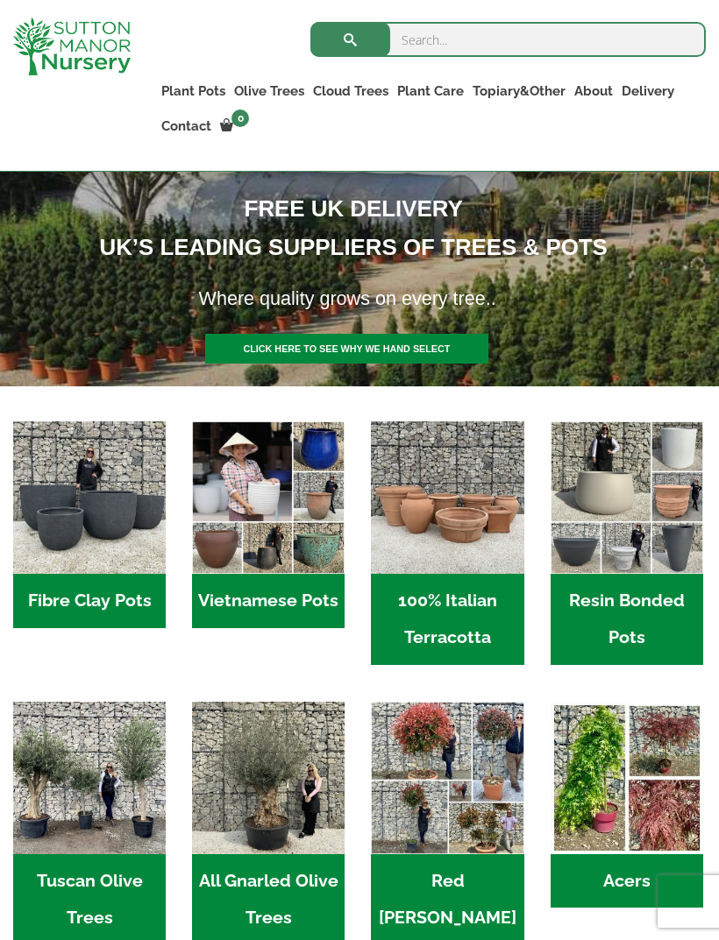
click at [649, 536] on img "Visit product category Resin Bonded Pots" at bounding box center [626, 498] width 152 height 152
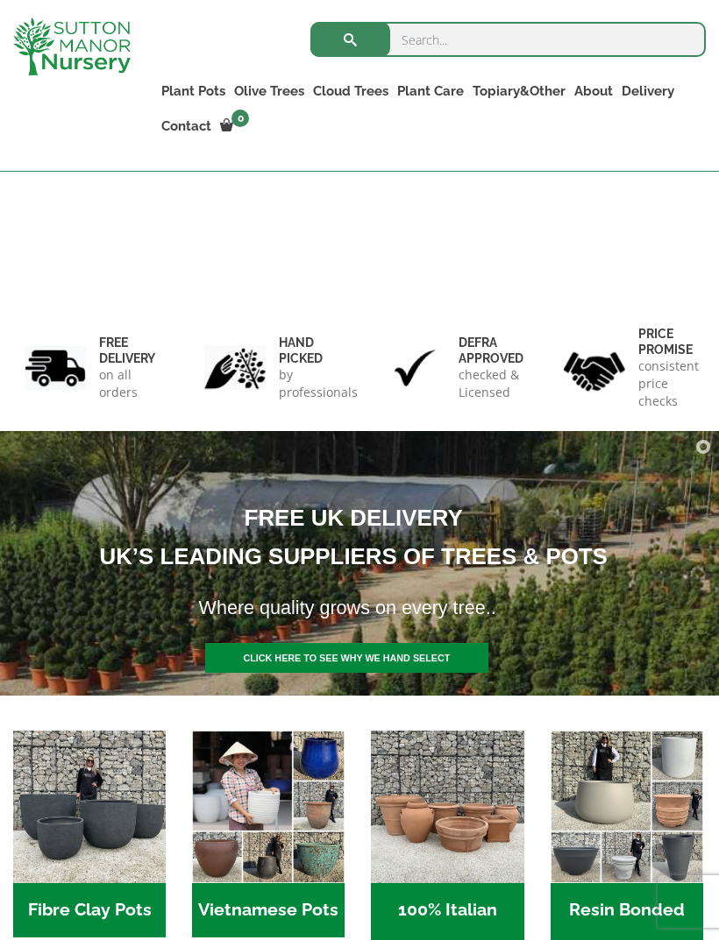
scroll to position [334, 0]
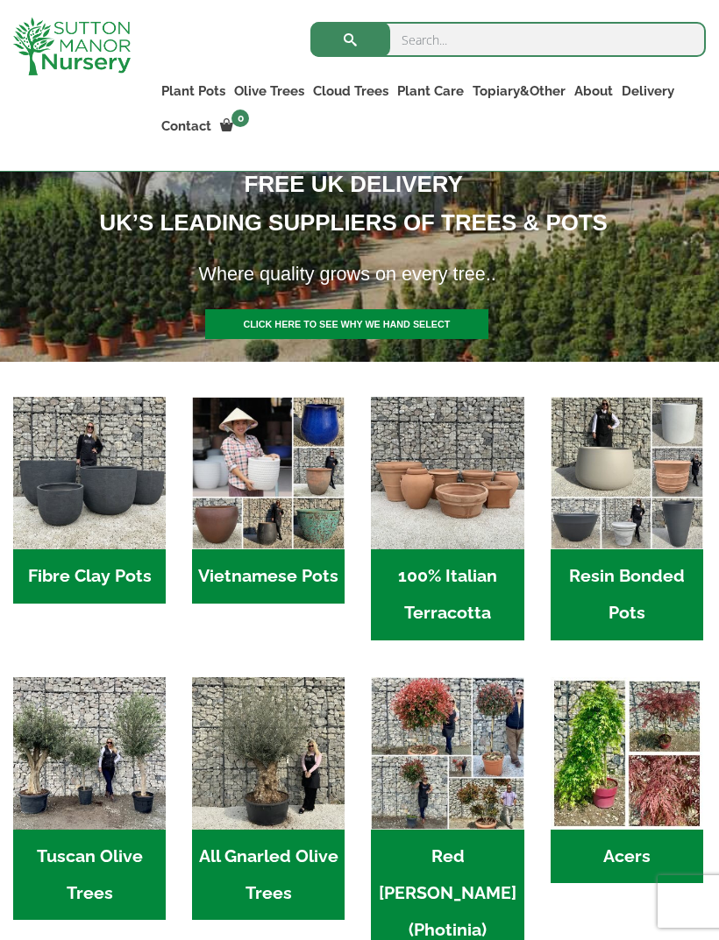
click at [476, 512] on img "Visit product category 100% Italian Terracotta" at bounding box center [447, 473] width 152 height 152
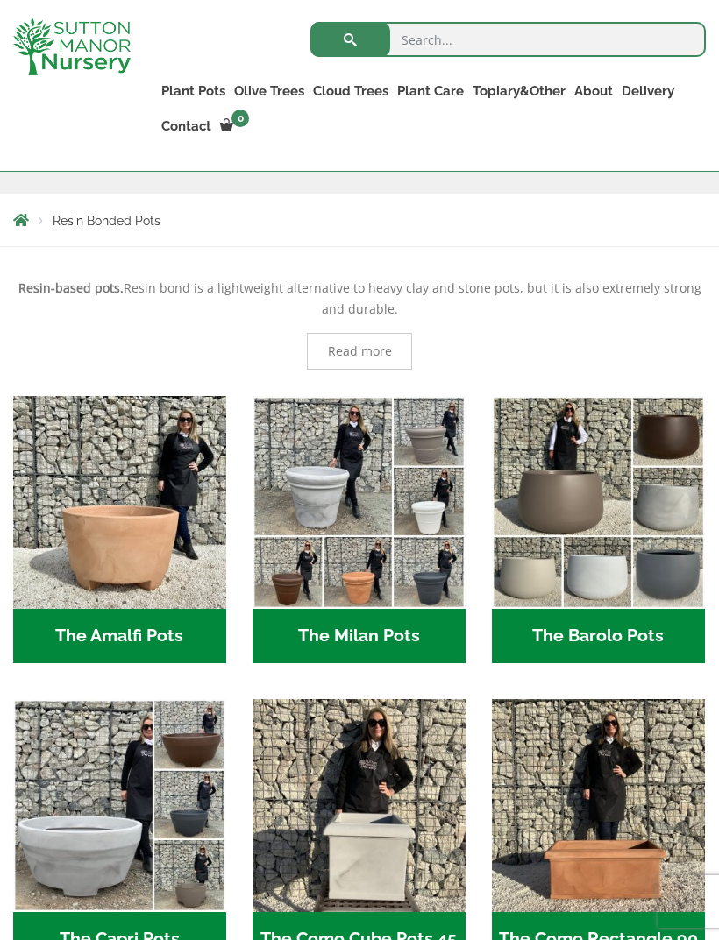
scroll to position [312, 0]
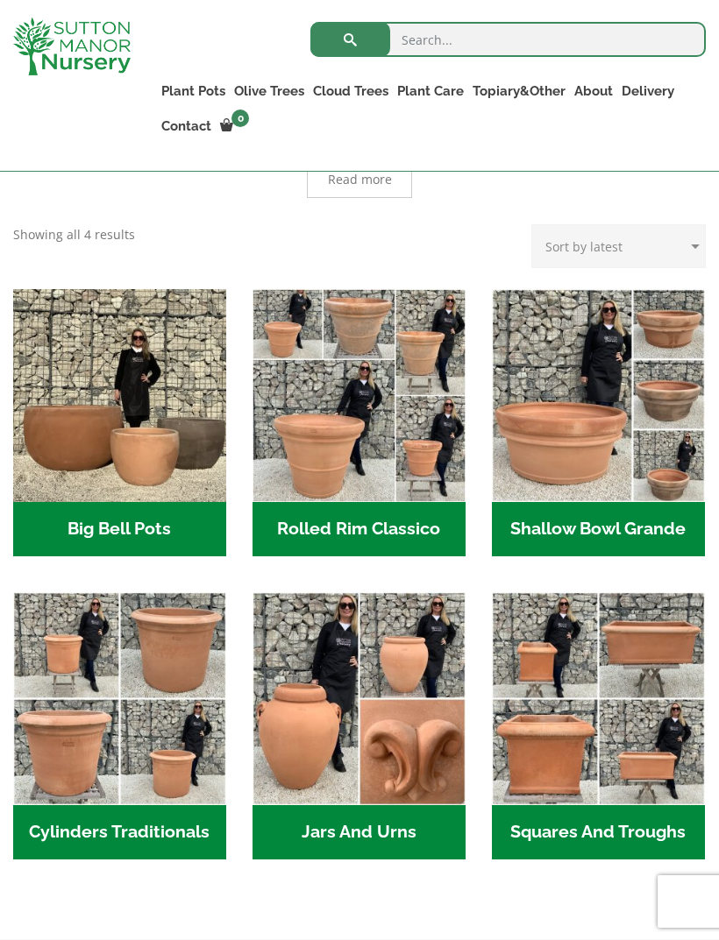
scroll to position [505, 0]
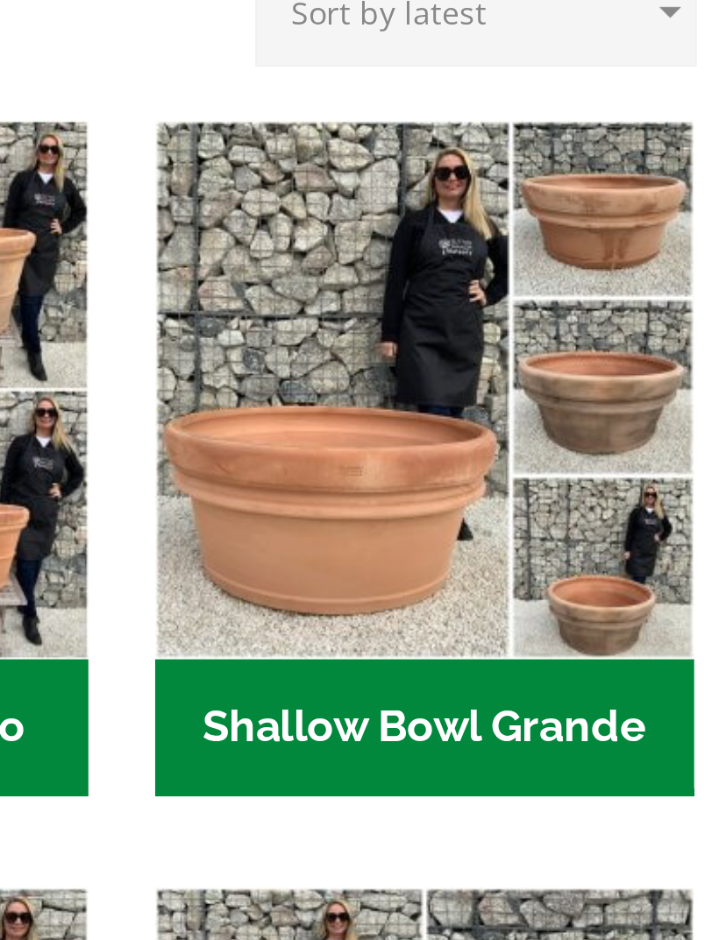
click at [492, 272] on img "Visit product category Shallow Bowl Grande" at bounding box center [598, 378] width 213 height 213
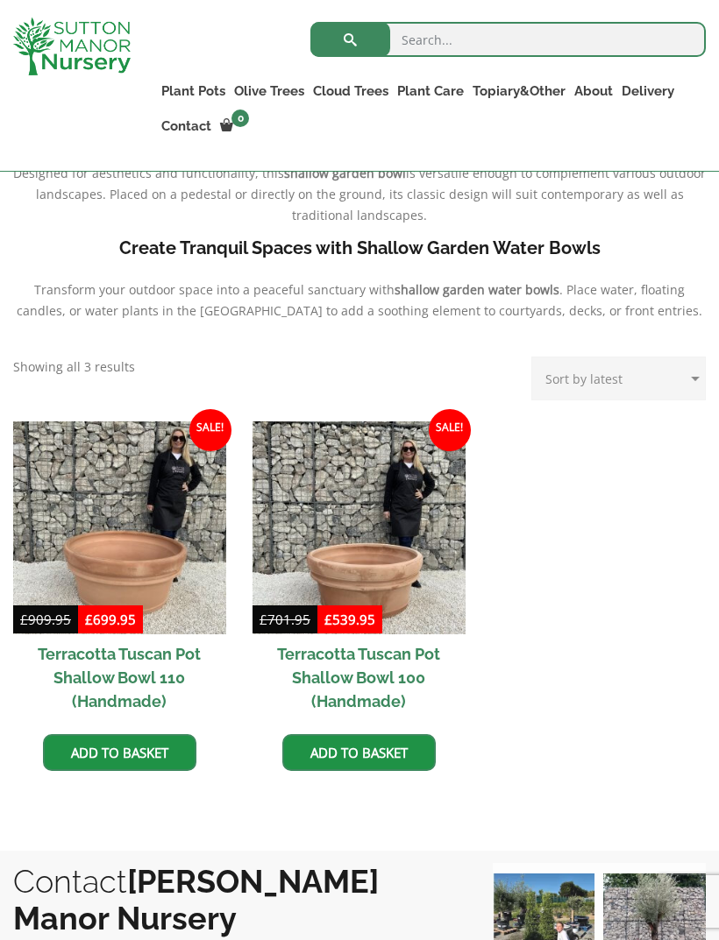
scroll to position [671, 0]
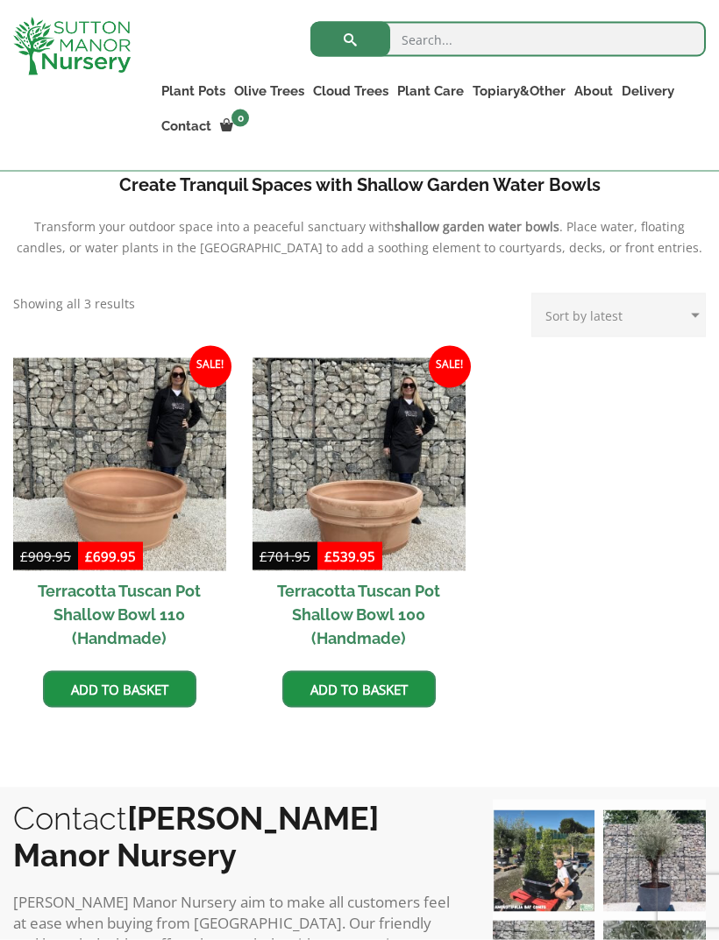
click at [398, 616] on h2 "Terracotta Tuscan Pot Shallow Bowl 100 (Handmade)" at bounding box center [358, 614] width 213 height 87
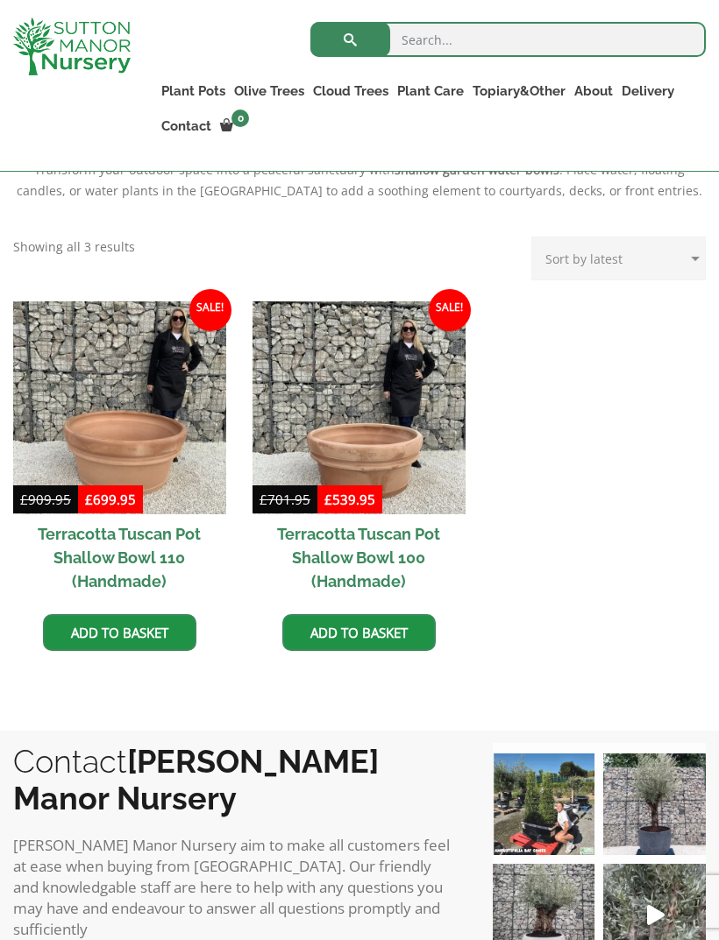
click at [141, 545] on h2 "Terracotta Tuscan Pot Shallow Bowl 110 (Handmade)" at bounding box center [119, 557] width 213 height 87
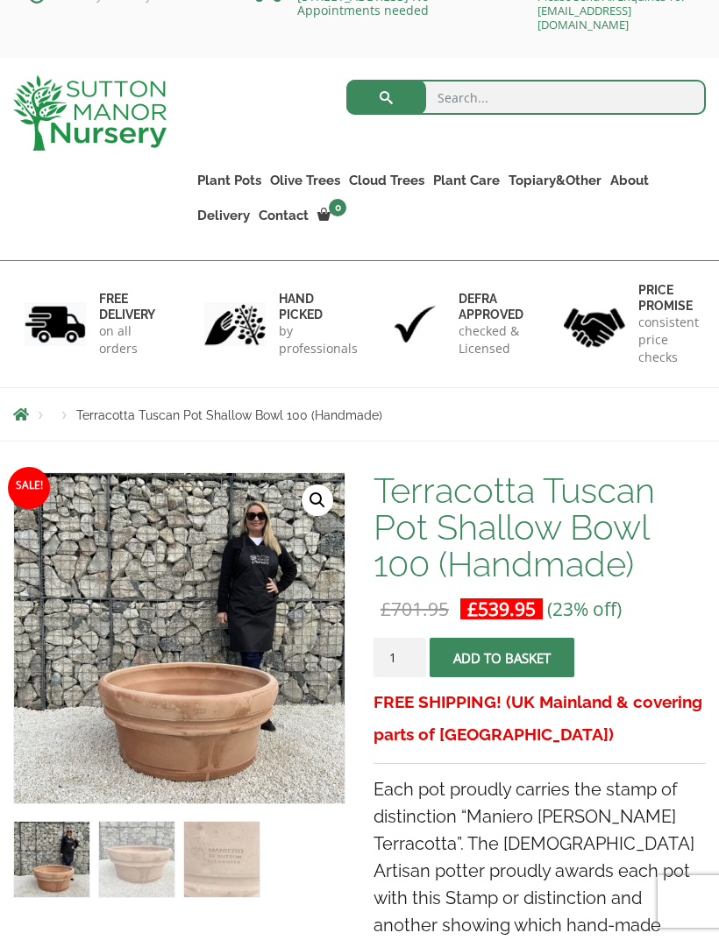
scroll to position [42, 0]
